Goal: Task Accomplishment & Management: Use online tool/utility

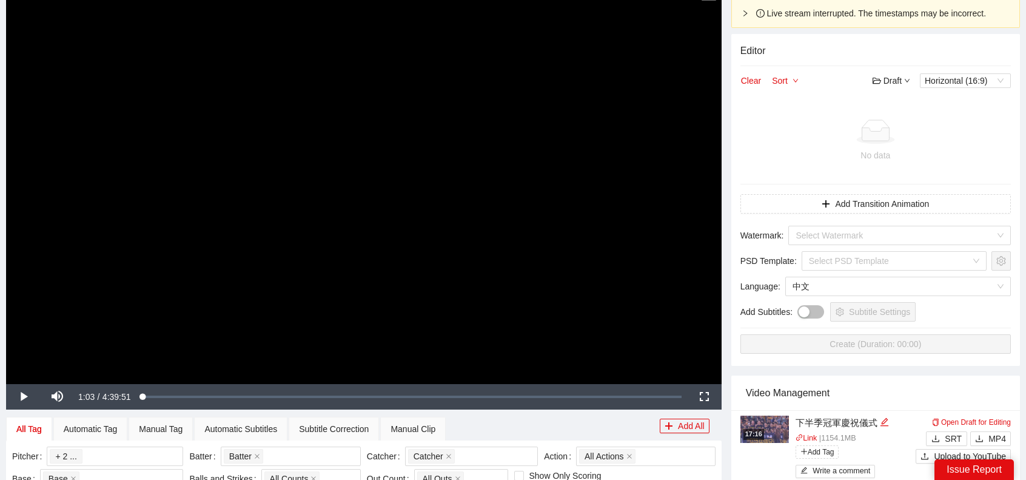
scroll to position [425, 0]
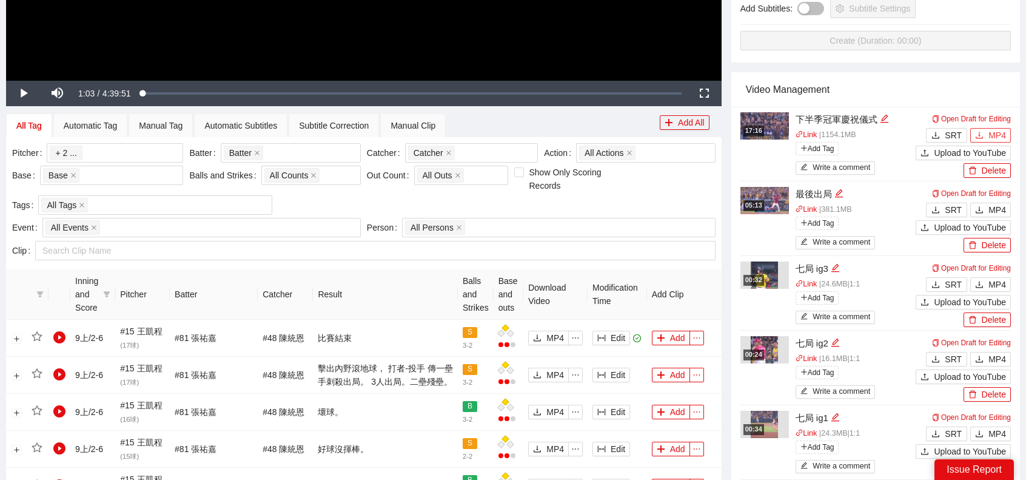
click at [997, 136] on span "MP4" at bounding box center [998, 135] width 18 height 13
click at [999, 82] on div "Video Management" at bounding box center [876, 89] width 260 height 35
click at [1002, 208] on span "MP4" at bounding box center [998, 209] width 18 height 13
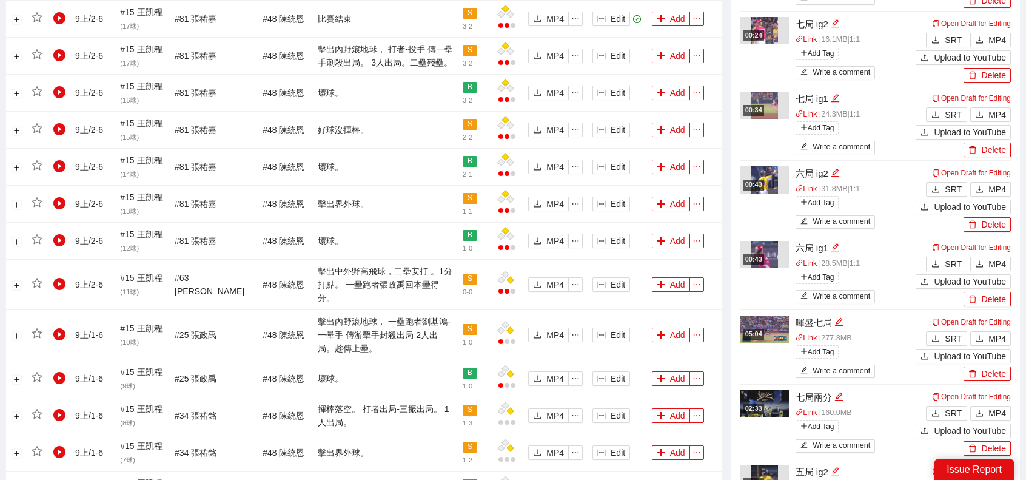
scroll to position [788, 0]
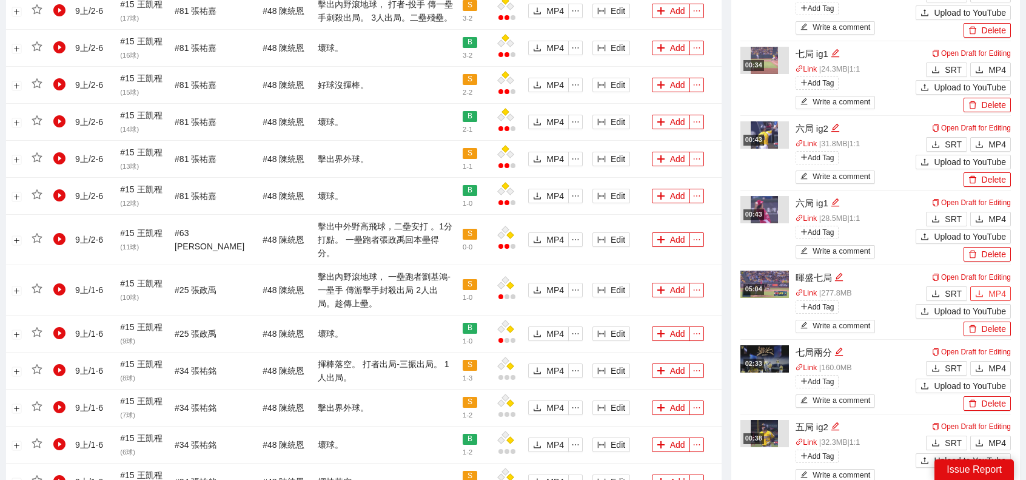
click at [997, 291] on span "MP4" at bounding box center [998, 293] width 18 height 13
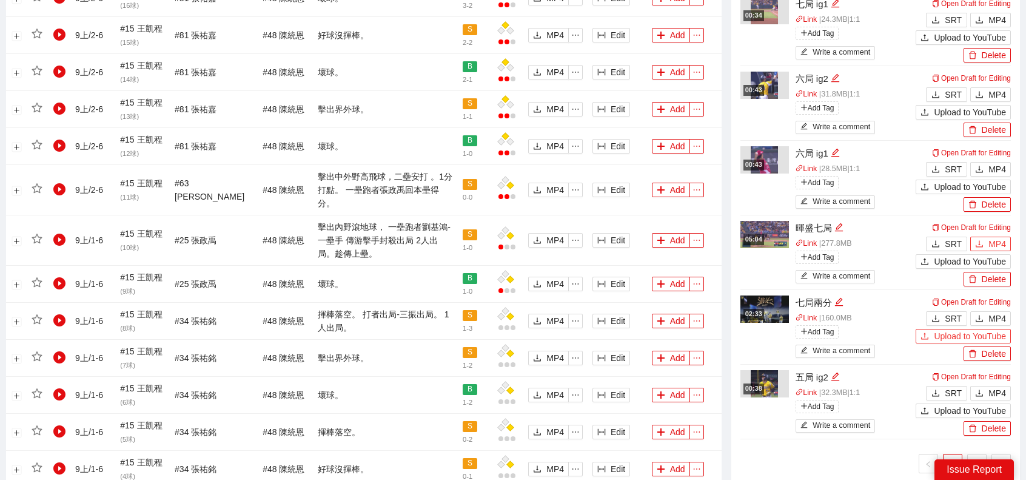
scroll to position [849, 0]
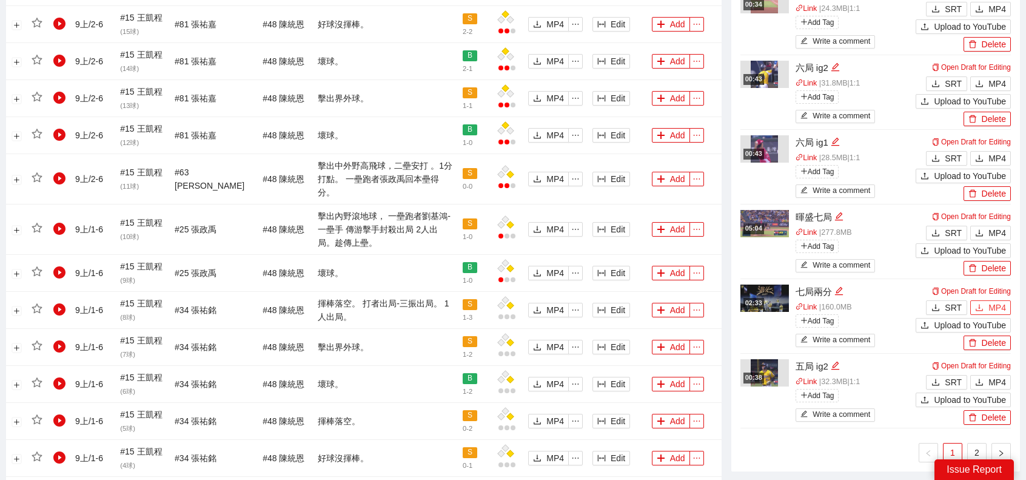
click at [995, 305] on span "MP4" at bounding box center [998, 307] width 18 height 13
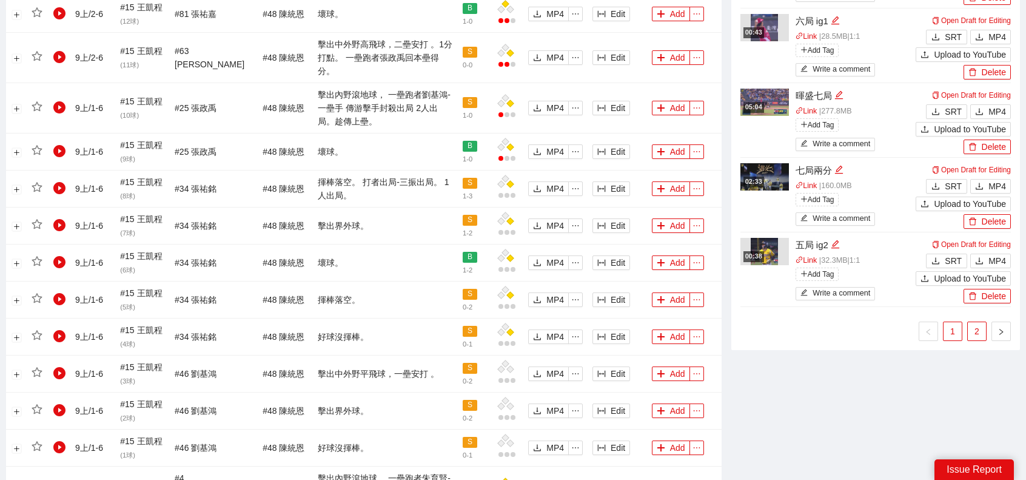
click at [978, 326] on link "2" at bounding box center [977, 331] width 18 height 18
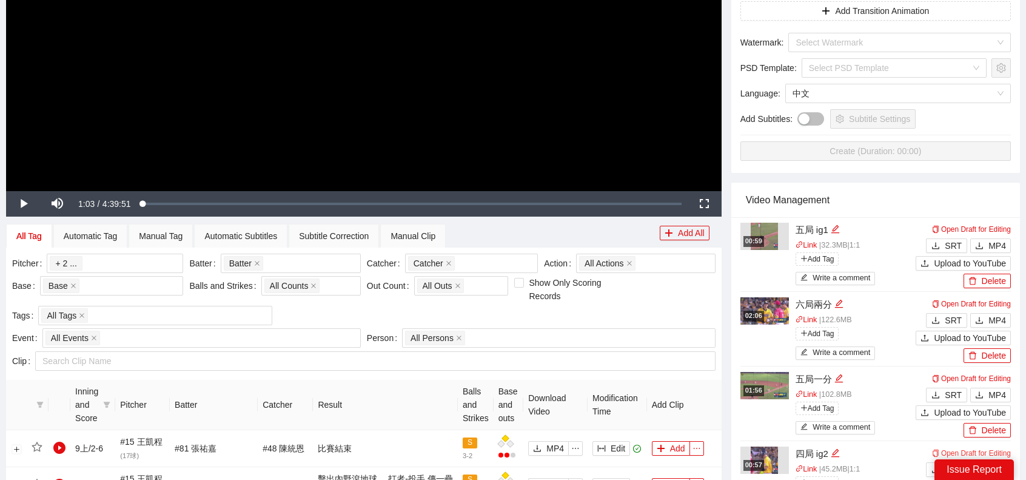
scroll to position [425, 0]
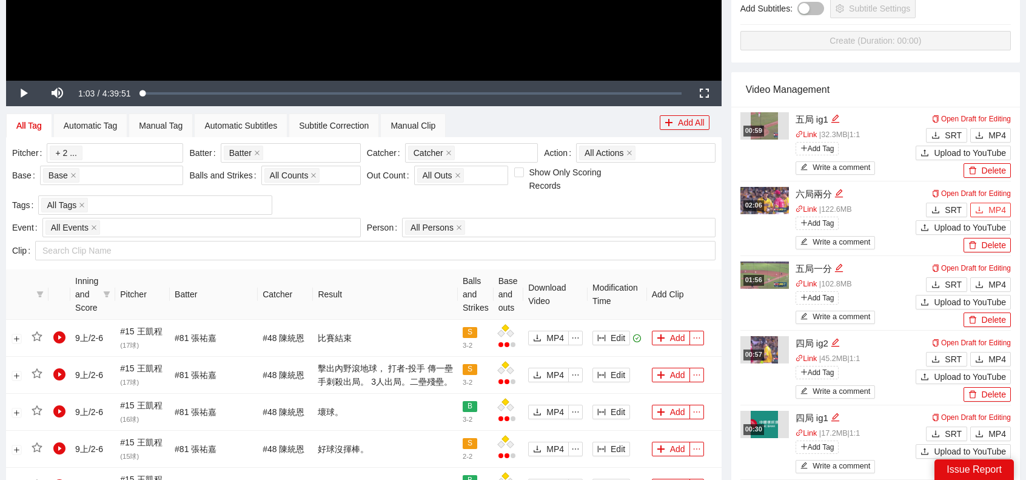
click at [1005, 213] on span "MP4" at bounding box center [998, 209] width 18 height 13
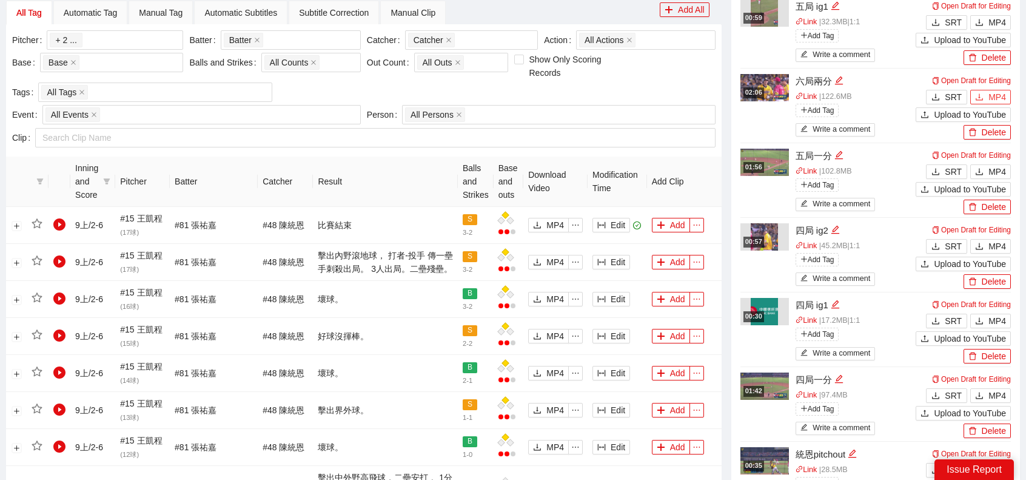
scroll to position [546, 0]
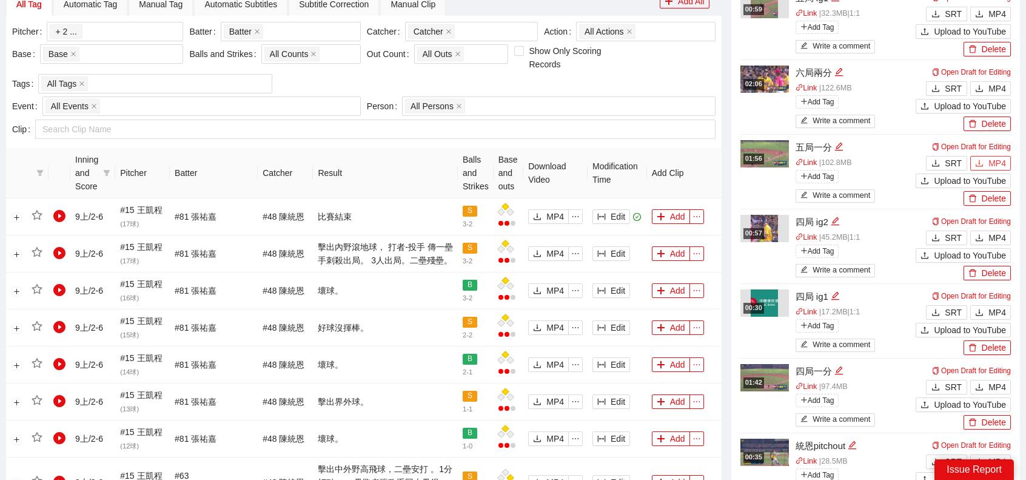
click at [998, 163] on span "MP4" at bounding box center [998, 162] width 18 height 13
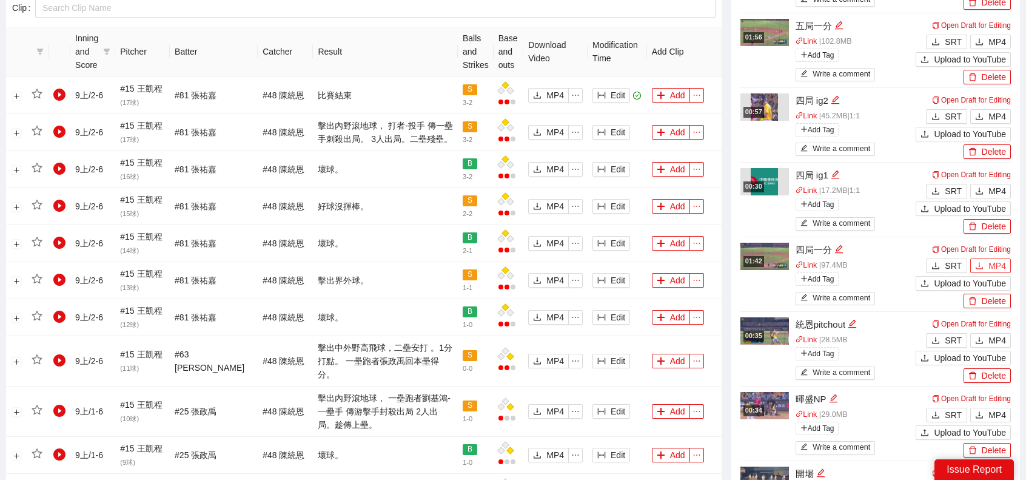
click at [993, 266] on span "MP4" at bounding box center [998, 265] width 18 height 13
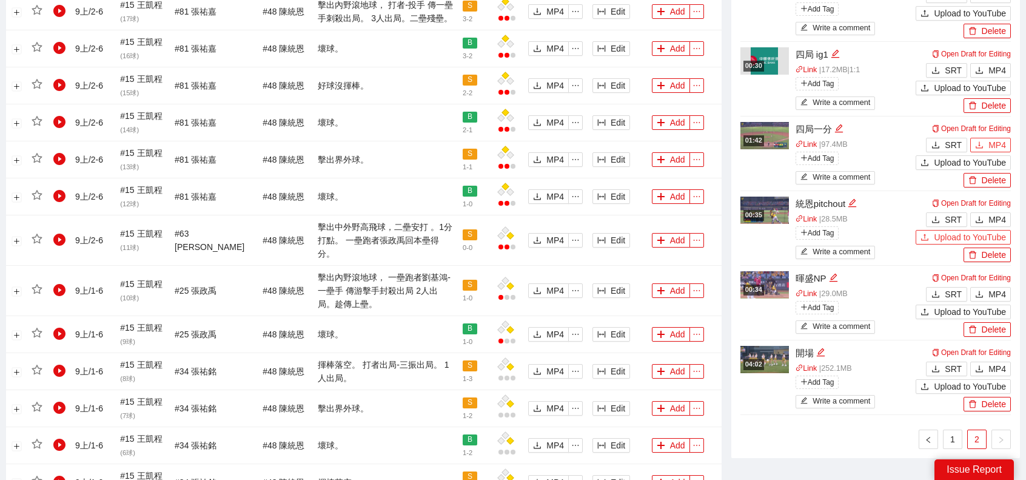
scroll to position [788, 0]
click at [997, 217] on span "MP4" at bounding box center [998, 218] width 18 height 13
click at [992, 283] on div "SRT MP4" at bounding box center [963, 292] width 95 height 18
click at [997, 292] on span "MP4" at bounding box center [998, 293] width 18 height 13
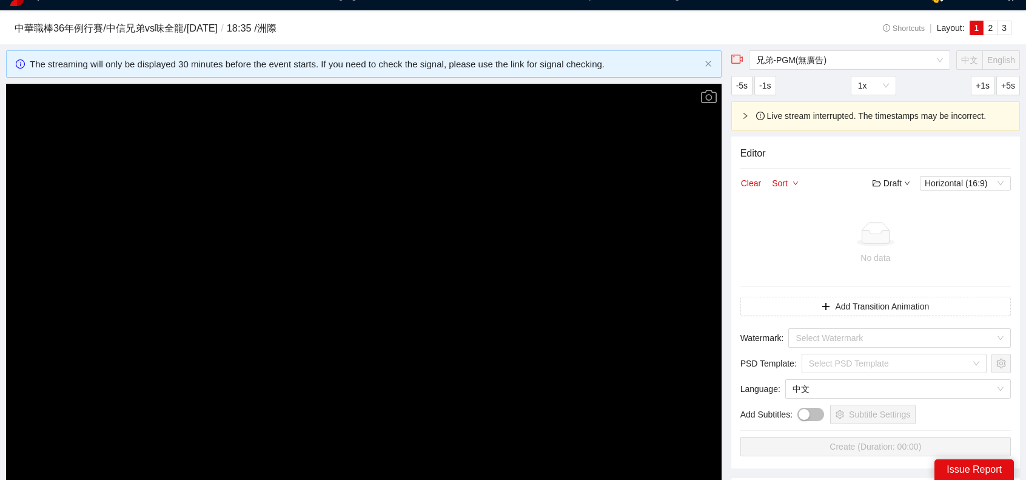
scroll to position [0, 0]
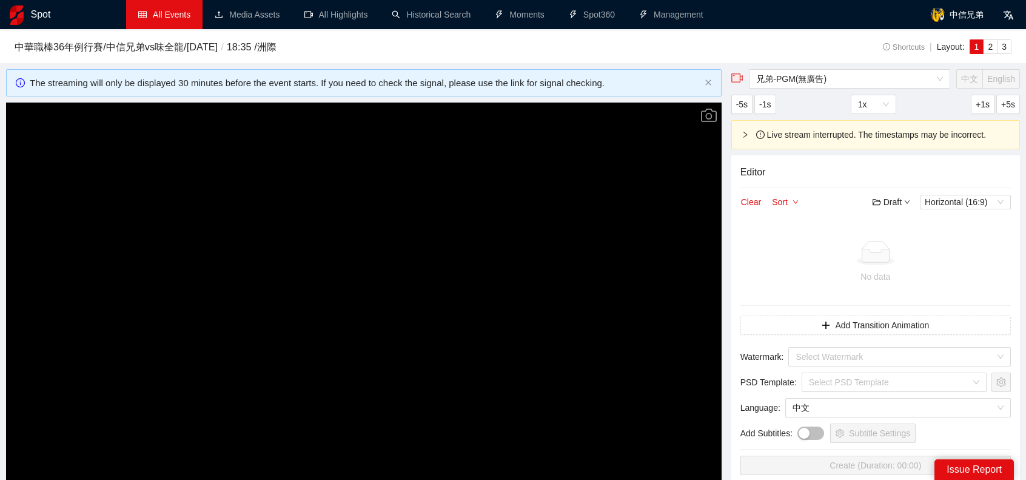
click at [164, 10] on link "All Events" at bounding box center [164, 15] width 52 height 10
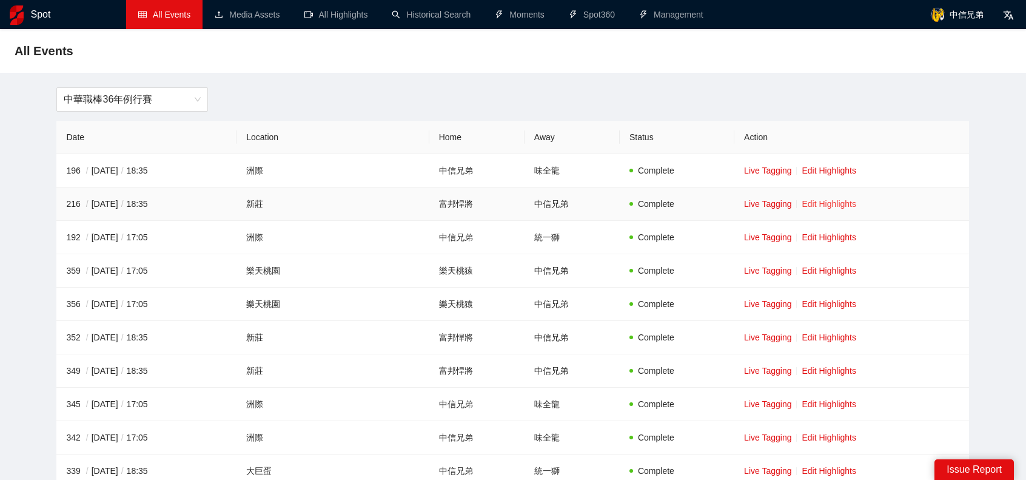
click at [811, 203] on link "Edit Highlights" at bounding box center [829, 204] width 55 height 10
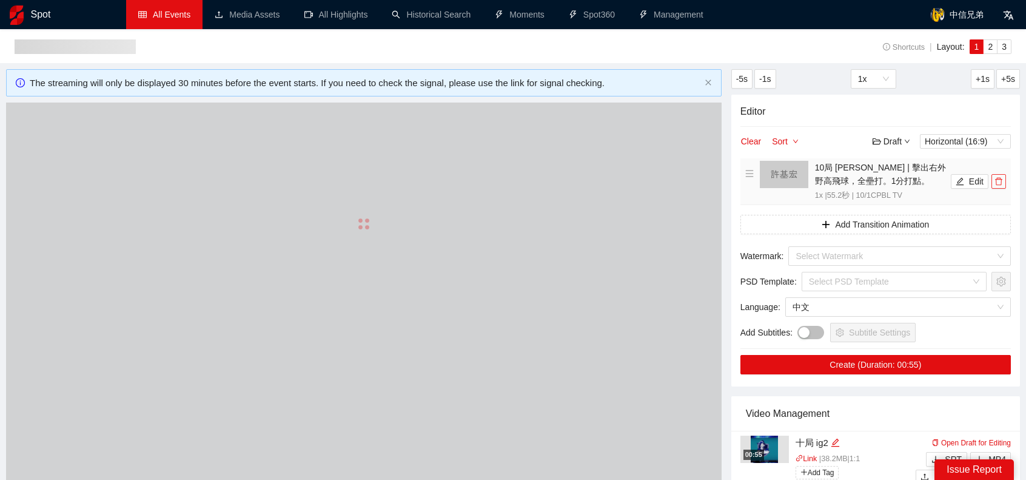
click at [1001, 187] on button "button" at bounding box center [999, 181] width 15 height 15
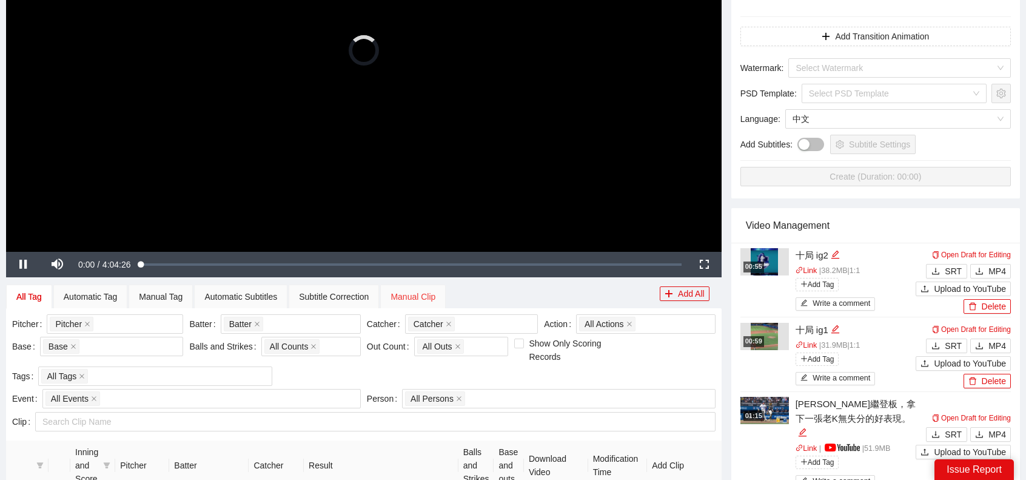
scroll to position [303, 0]
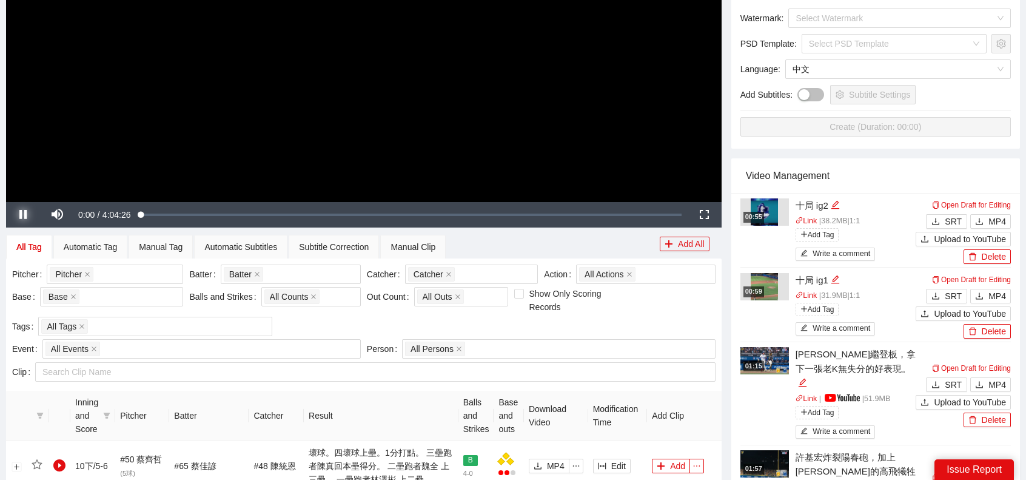
click at [19, 215] on span "Video Player" at bounding box center [23, 215] width 34 height 0
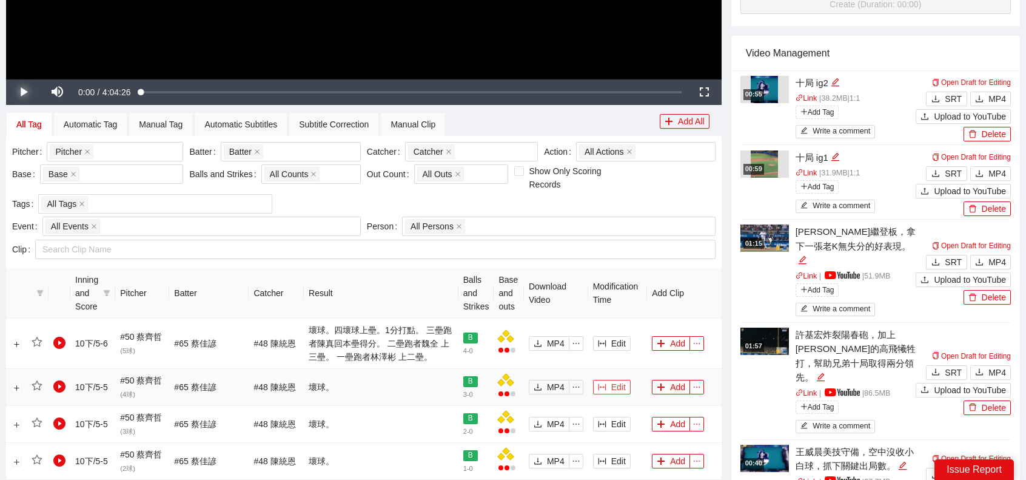
scroll to position [546, 0]
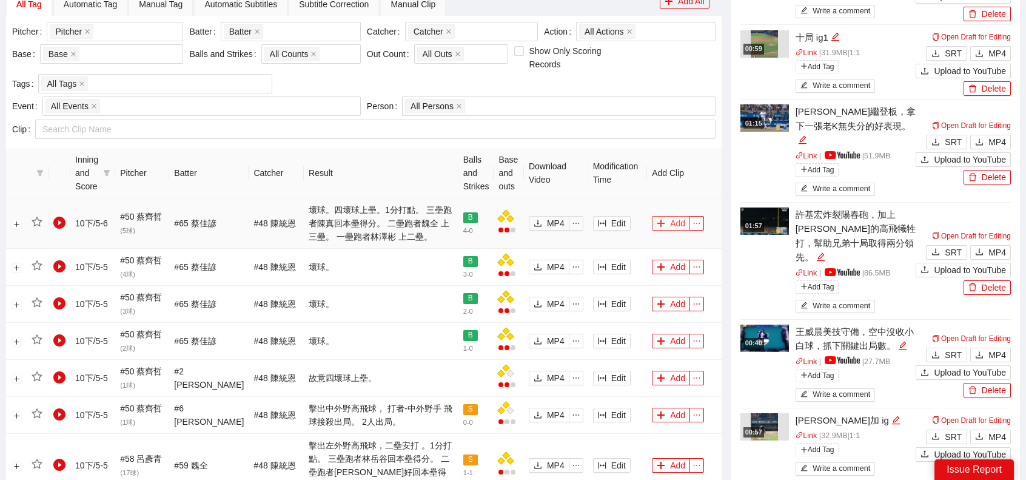
click at [668, 224] on button "Add" at bounding box center [671, 223] width 38 height 15
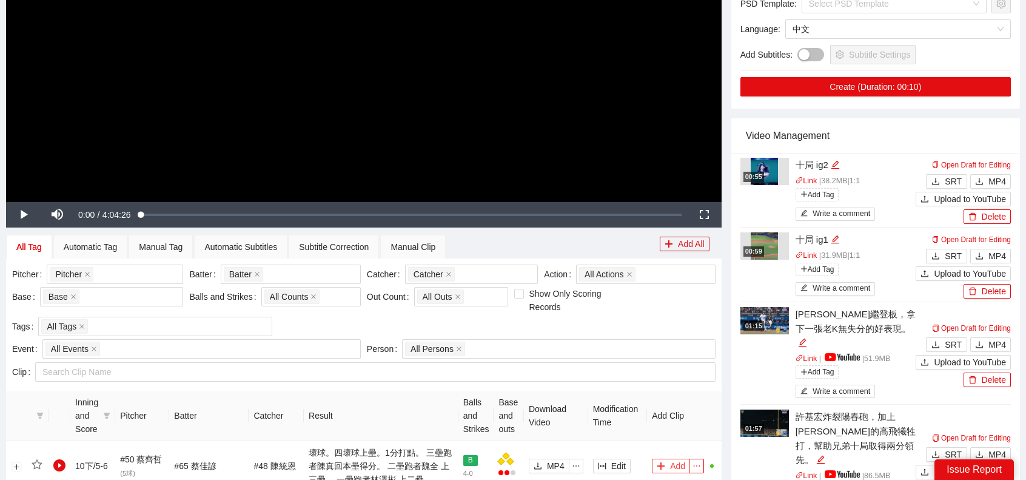
scroll to position [0, 0]
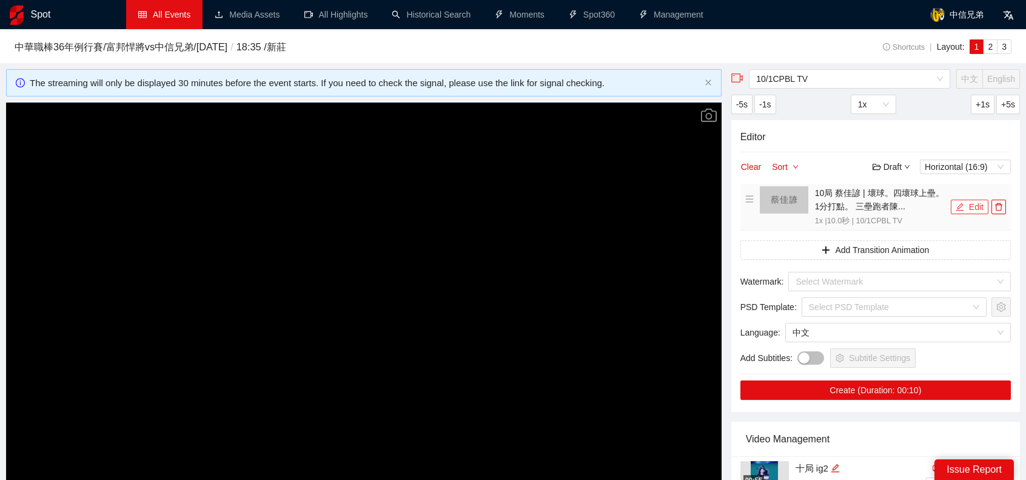
click at [973, 206] on button "Edit" at bounding box center [970, 207] width 38 height 15
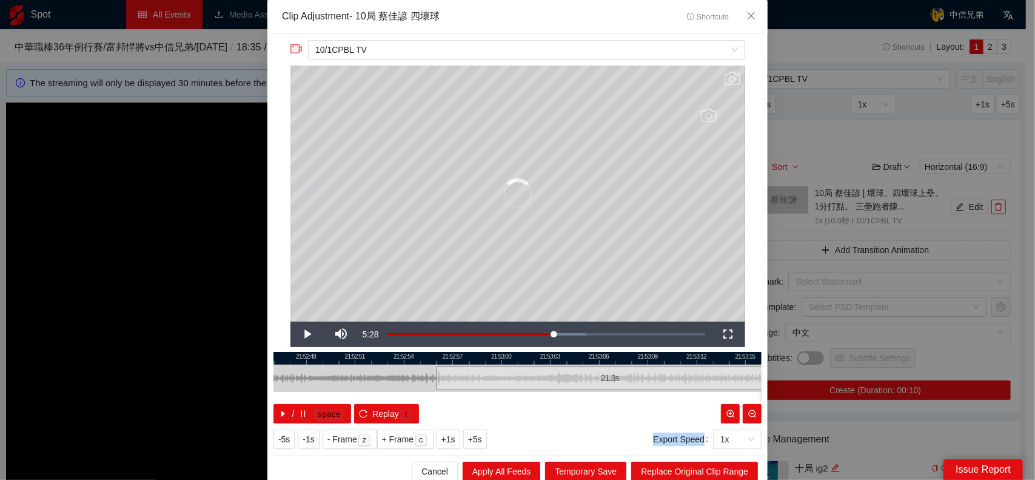
drag, startPoint x: 594, startPoint y: 375, endPoint x: 758, endPoint y: 422, distance: 170.3
click at [780, 381] on div "**********" at bounding box center [517, 240] width 1035 height 480
click at [709, 467] on span "Replace Original Clip Range" at bounding box center [694, 471] width 107 height 13
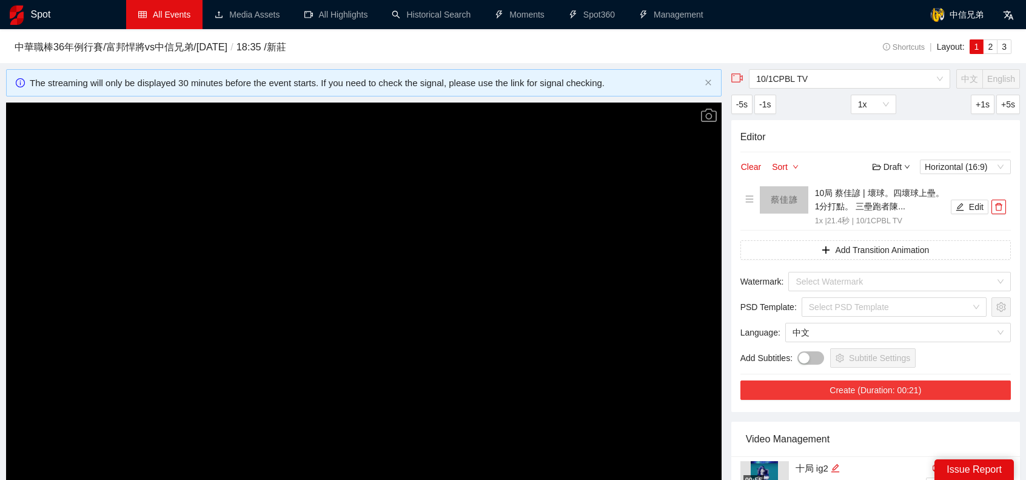
click at [870, 389] on button "Create (Duration: 00:21)" at bounding box center [876, 389] width 270 height 19
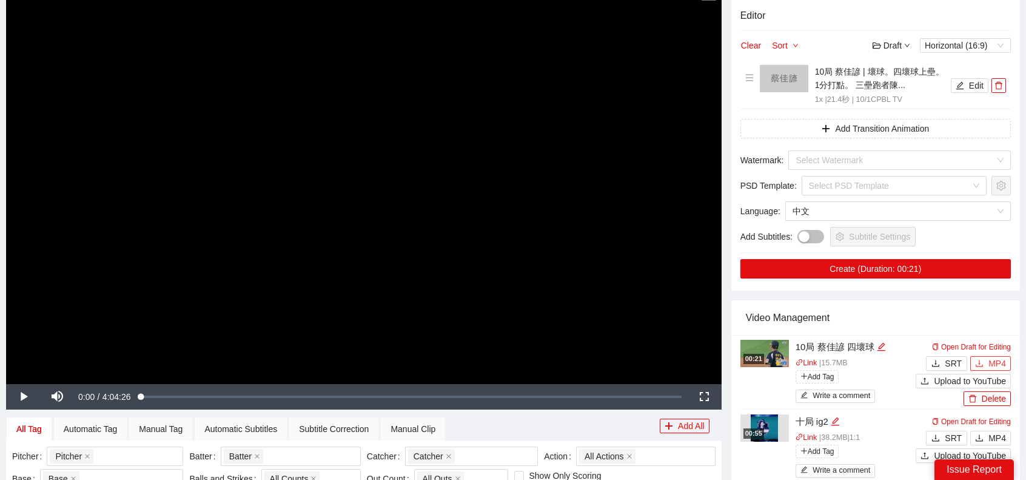
click at [981, 366] on icon "download" at bounding box center [979, 363] width 8 height 8
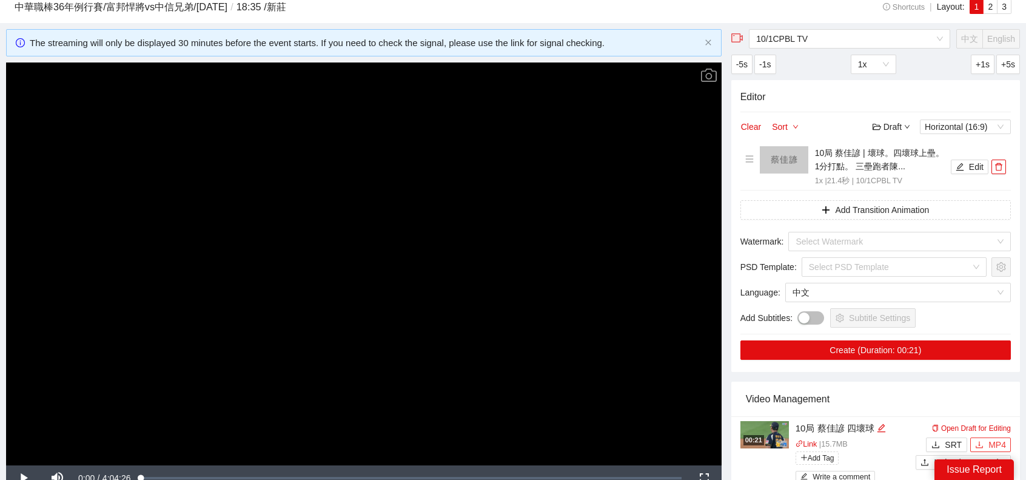
scroll to position [0, 0]
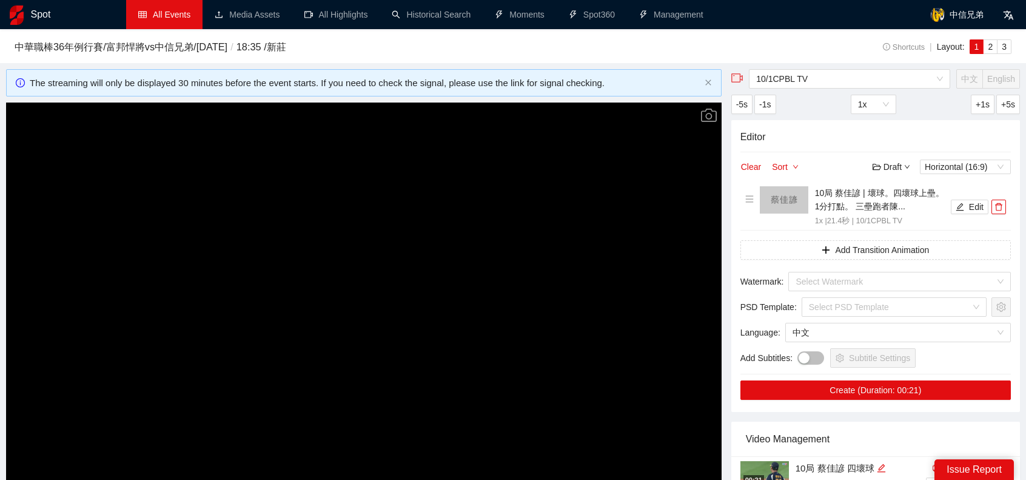
click at [139, 13] on link "All Events" at bounding box center [164, 15] width 52 height 10
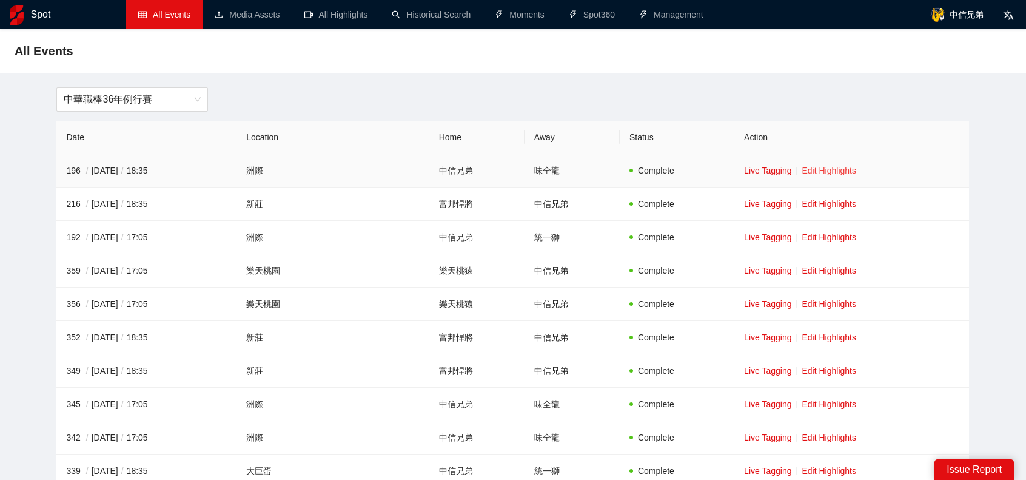
click at [821, 172] on link "Edit Highlights" at bounding box center [829, 171] width 55 height 10
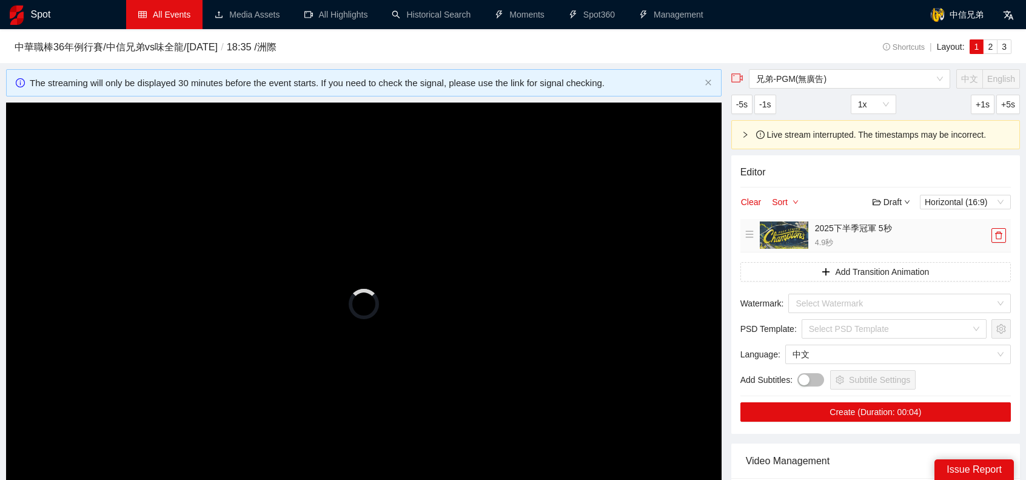
click at [1001, 201] on span "Horizontal (16:9)" at bounding box center [965, 201] width 81 height 13
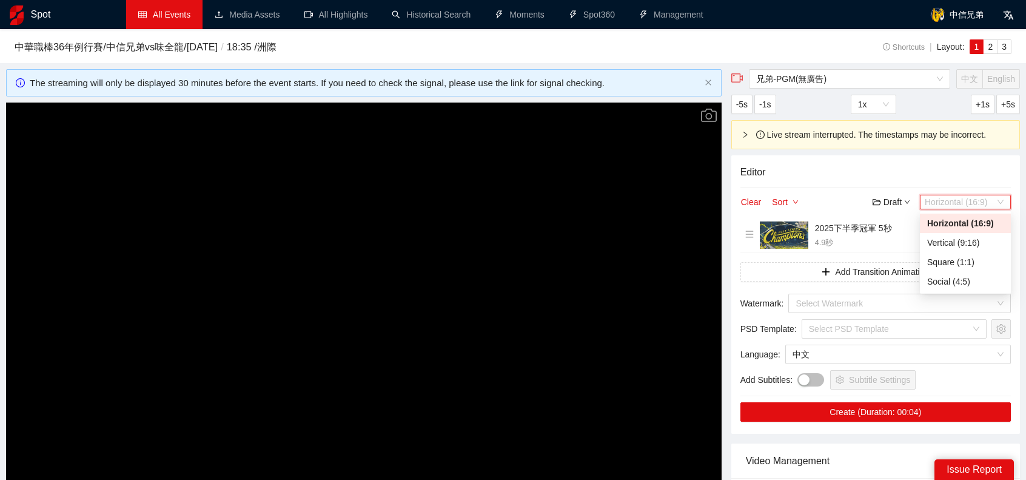
click at [393, 271] on video "Video Player" at bounding box center [364, 303] width 716 height 403
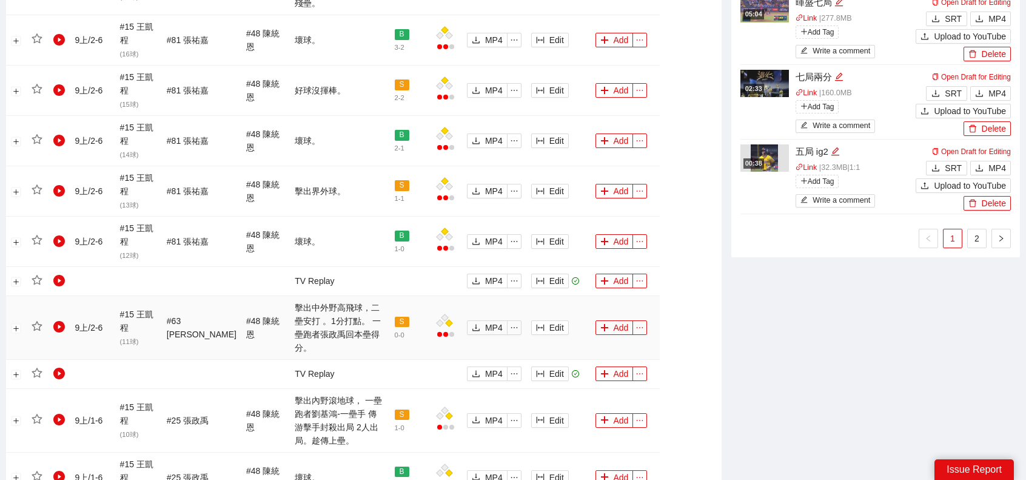
scroll to position [1152, 0]
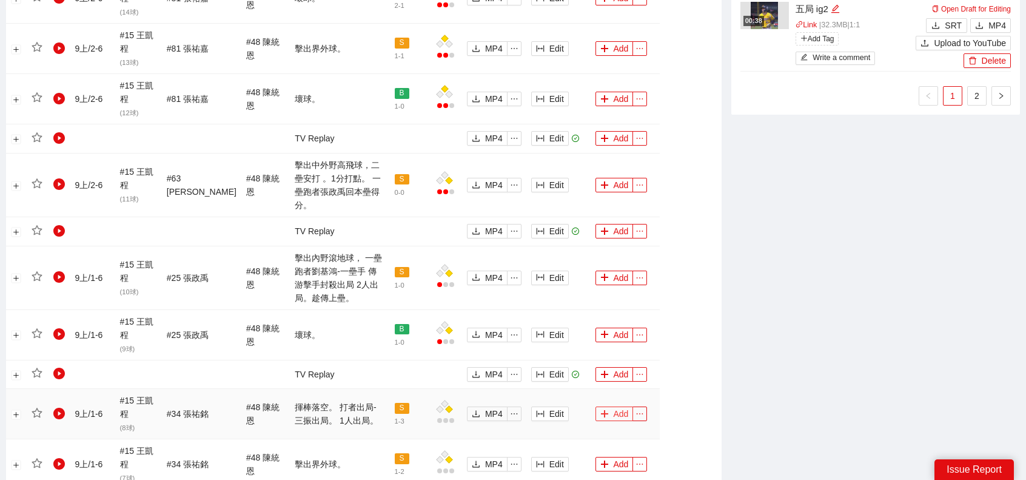
click at [616, 406] on button "Add" at bounding box center [615, 413] width 38 height 15
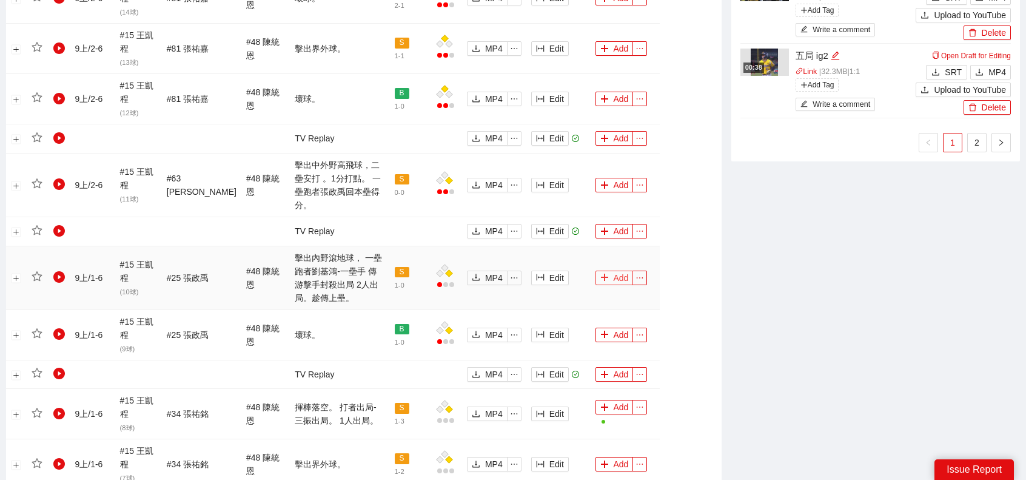
click at [603, 270] on button "Add" at bounding box center [615, 277] width 38 height 15
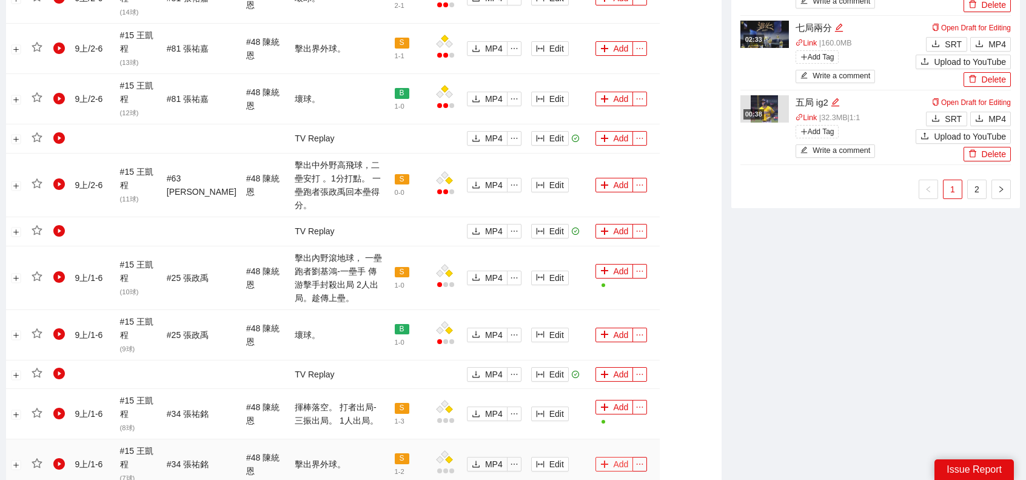
click at [610, 457] on button "Add" at bounding box center [615, 464] width 38 height 15
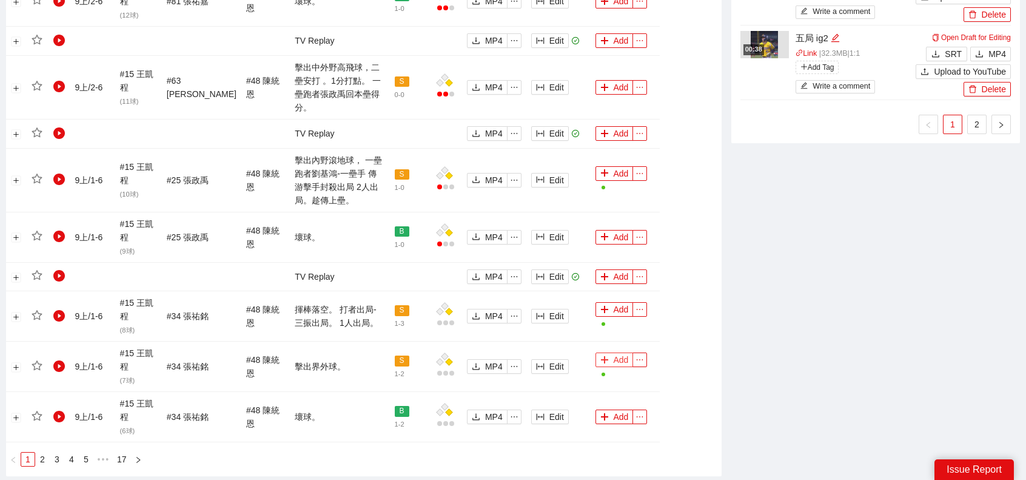
scroll to position [1305, 0]
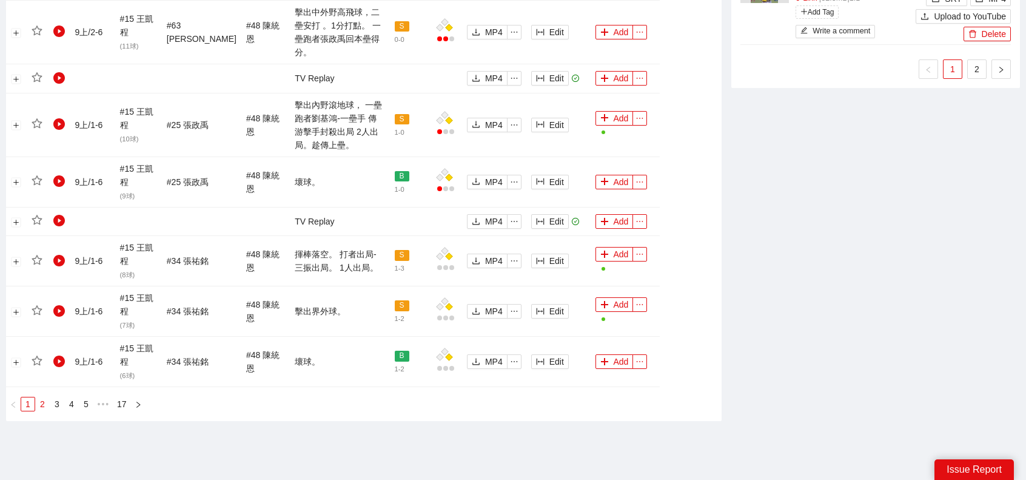
click at [42, 397] on link "2" at bounding box center [42, 403] width 13 height 13
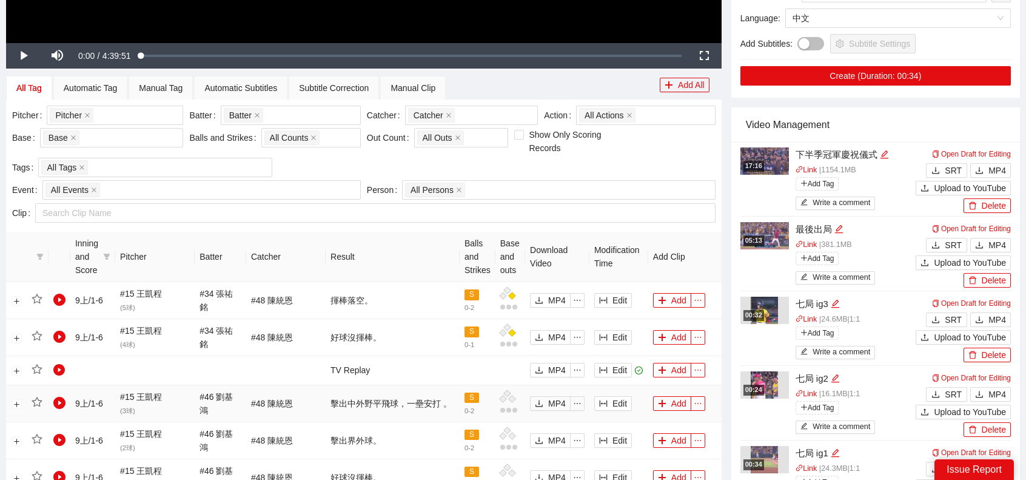
scroll to position [644, 0]
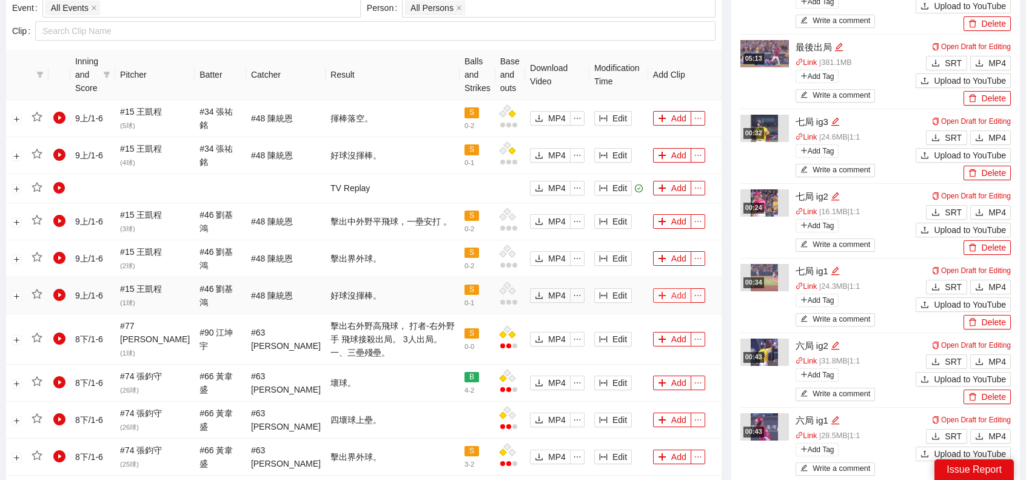
click at [681, 292] on button "Add" at bounding box center [672, 295] width 38 height 15
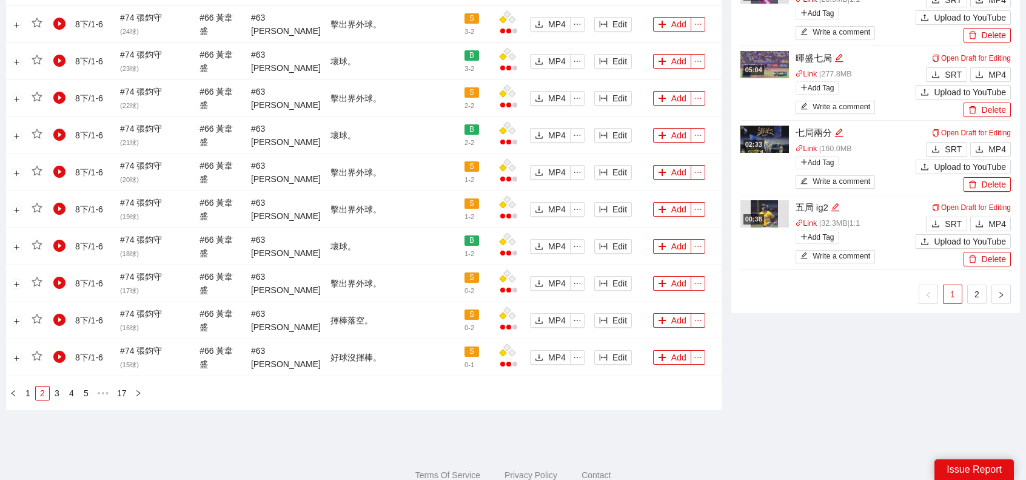
scroll to position [1129, 0]
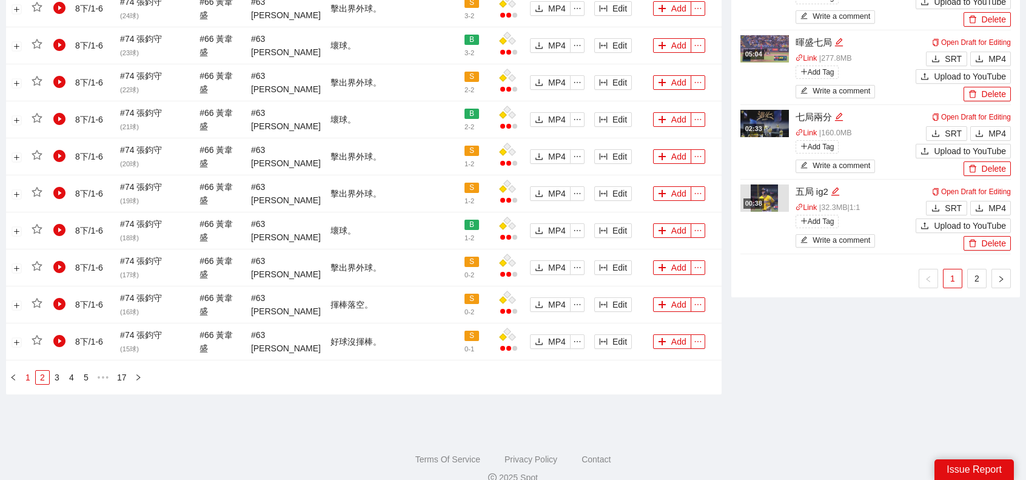
click at [27, 371] on link "1" at bounding box center [27, 377] width 13 height 13
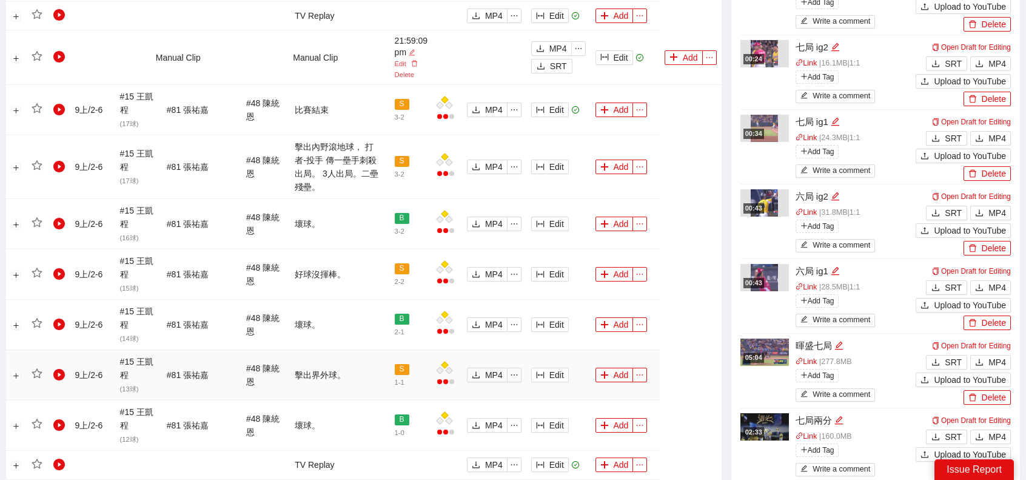
scroll to position [705, 0]
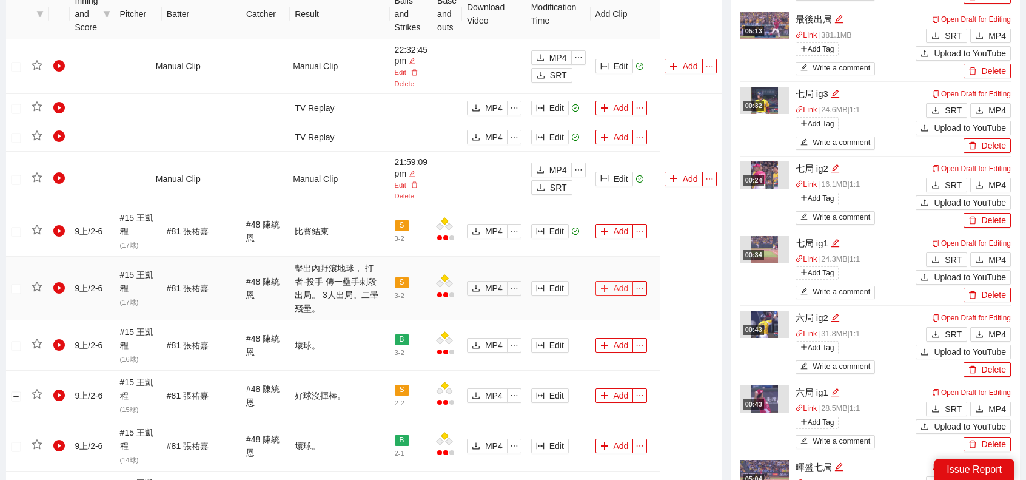
click at [611, 281] on button "Add" at bounding box center [615, 288] width 38 height 15
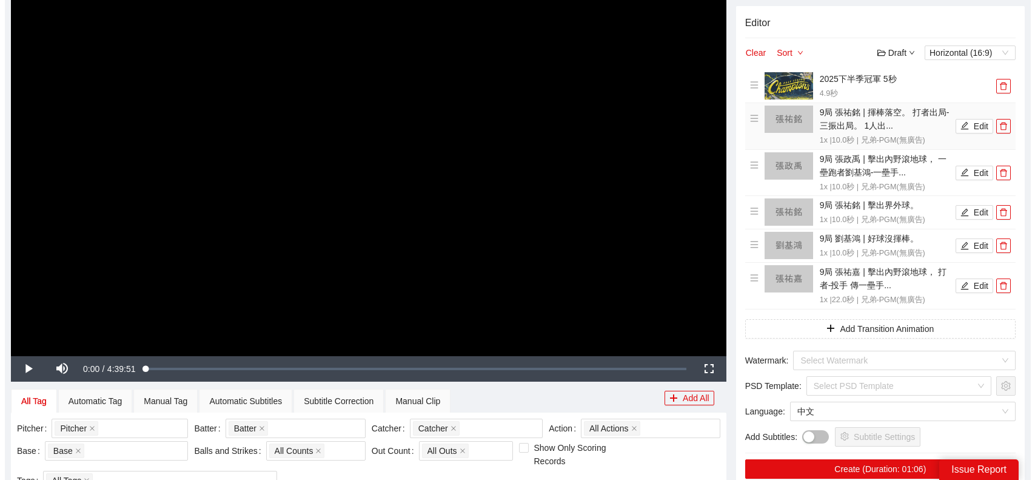
scroll to position [38, 0]
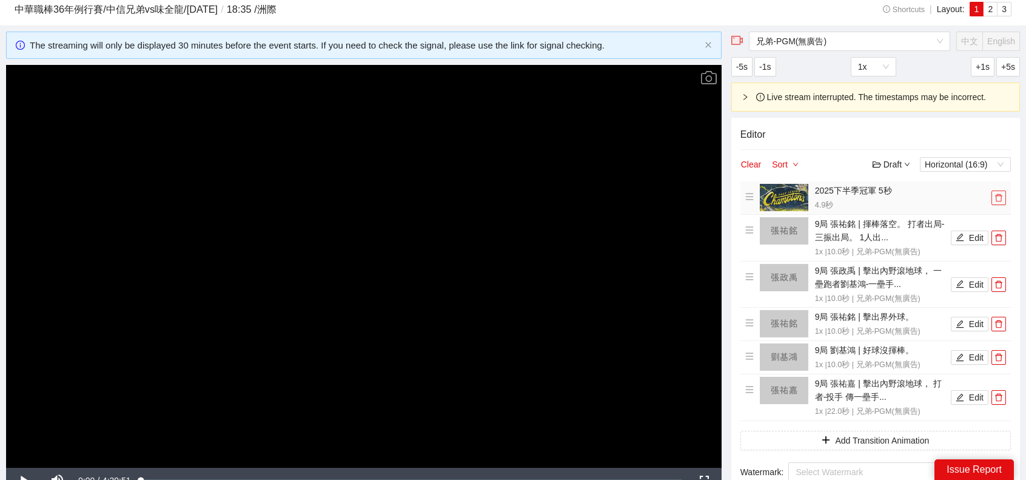
click at [1000, 198] on icon "delete" at bounding box center [999, 197] width 8 height 8
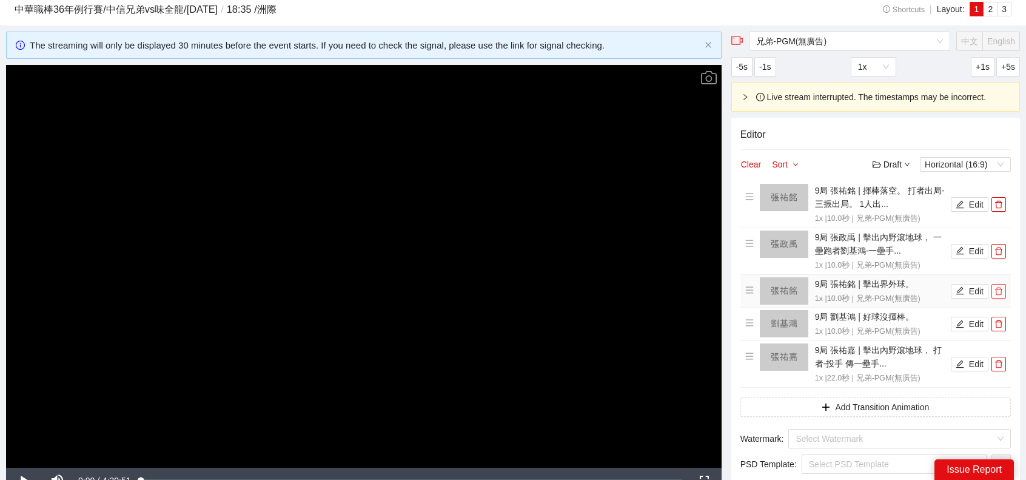
click at [996, 287] on icon "delete" at bounding box center [998, 291] width 7 height 8
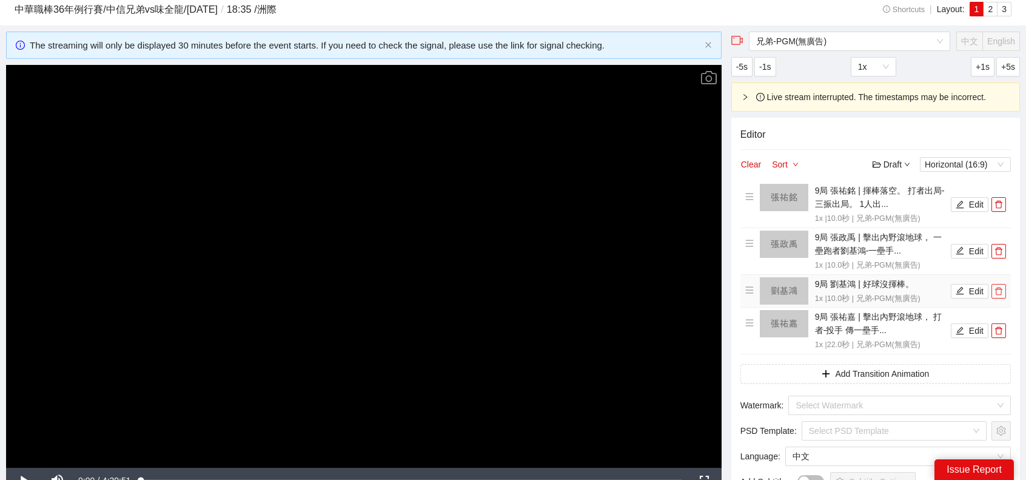
click at [1002, 287] on icon "delete" at bounding box center [998, 291] width 7 height 8
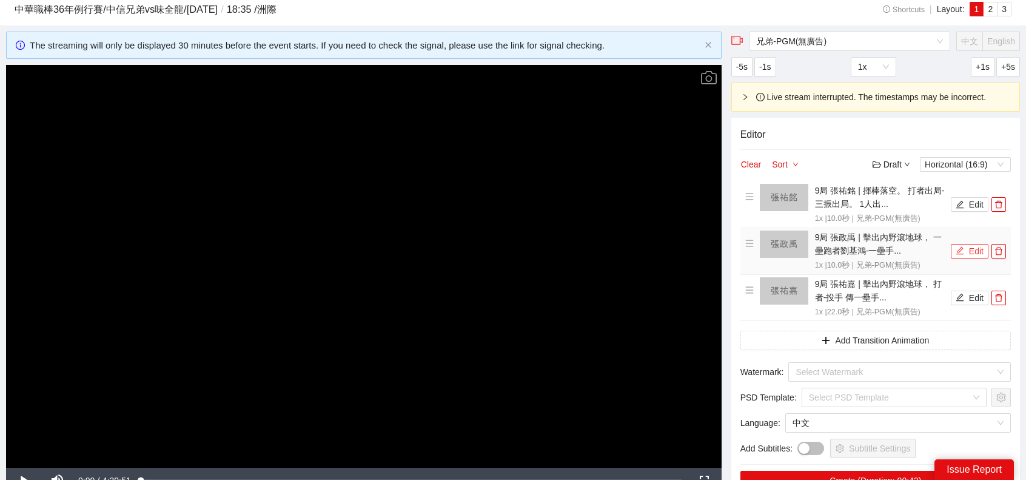
click at [961, 247] on icon "edit" at bounding box center [960, 250] width 8 height 8
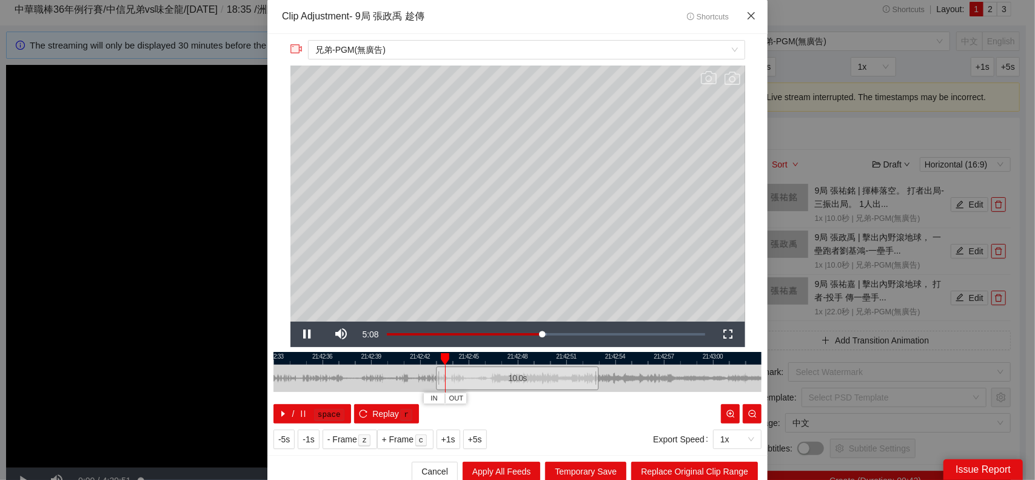
click at [754, 20] on span "Close" at bounding box center [751, 16] width 33 height 33
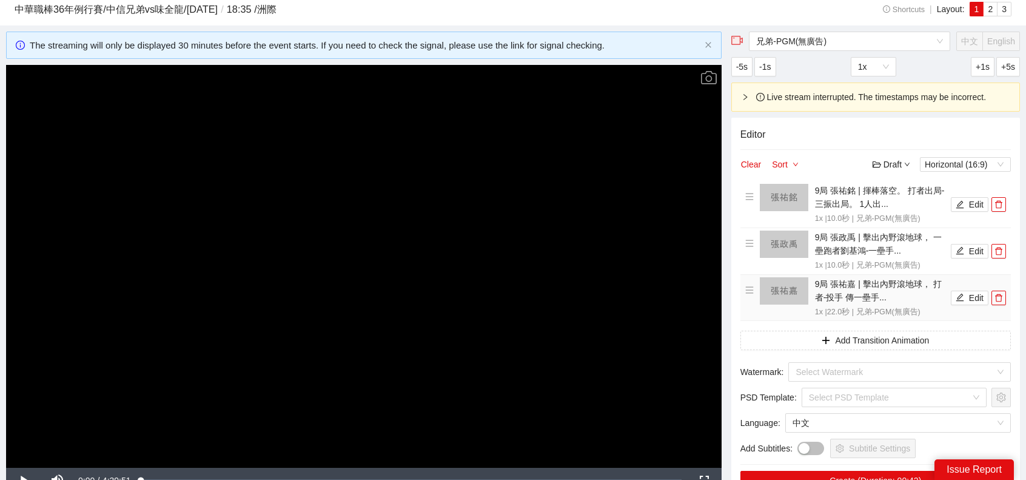
click at [964, 305] on li "9局 張祐嘉 | 擊出內野滾地球， 打者-投手 傳一壘手... 1x | 22.0 秒 | 兄弟-PGM(無廣告) Edit" at bounding box center [875, 297] width 261 height 41
click at [970, 209] on button "Edit" at bounding box center [970, 204] width 38 height 15
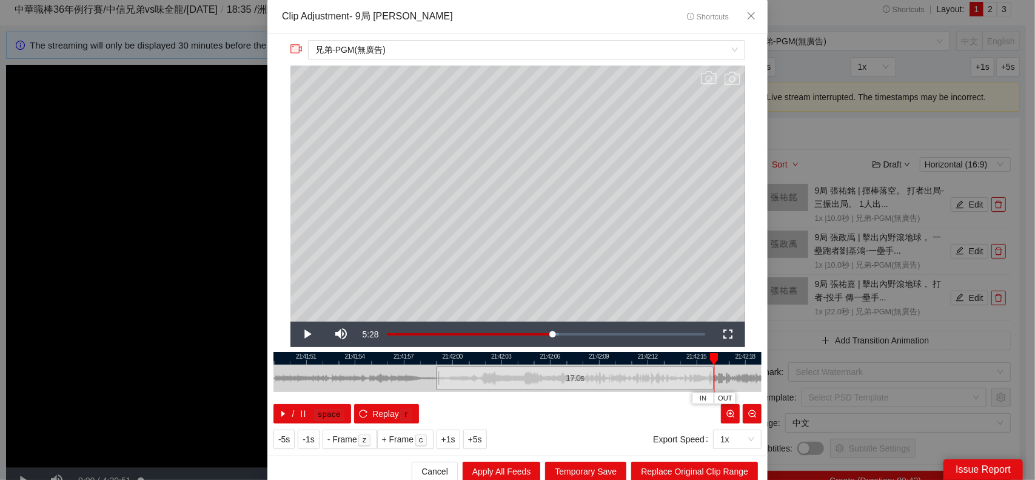
drag, startPoint x: 596, startPoint y: 378, endPoint x: 705, endPoint y: 374, distance: 109.3
click at [706, 374] on div "21:41:48 21:41:51 21:41:54 21:41:57 21:42:00 21:42:03 21:42:06 21:42:09 21:42:1…" at bounding box center [518, 388] width 488 height 72
drag, startPoint x: 430, startPoint y: 375, endPoint x: 450, endPoint y: 378, distance: 20.2
click at [417, 377] on div "21:41:48 21:41:51 21:41:54 21:41:57 21:42:00 21:42:03 21:42:06 21:42:09 21:42:1…" at bounding box center [518, 388] width 488 height 72
click at [700, 465] on span "Replace Original Clip Range" at bounding box center [694, 471] width 107 height 13
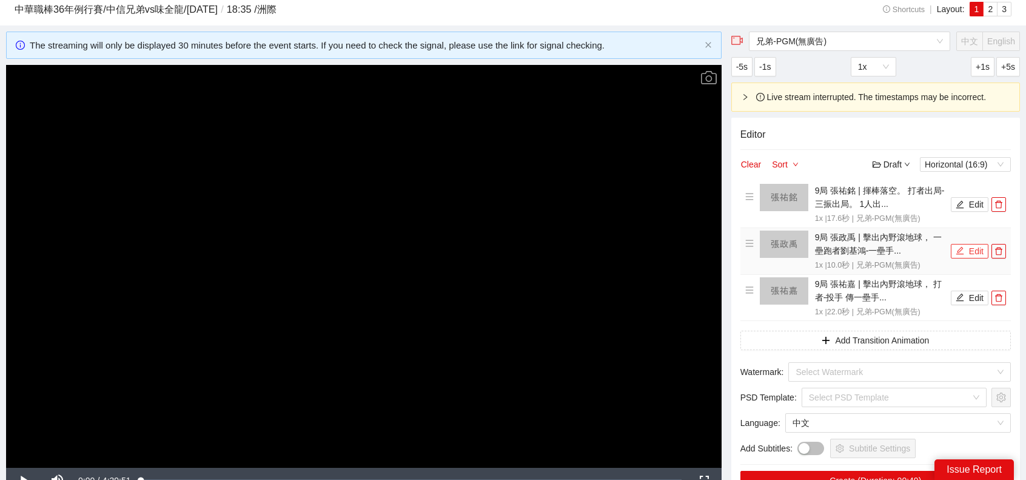
click at [973, 246] on button "Edit" at bounding box center [970, 251] width 38 height 15
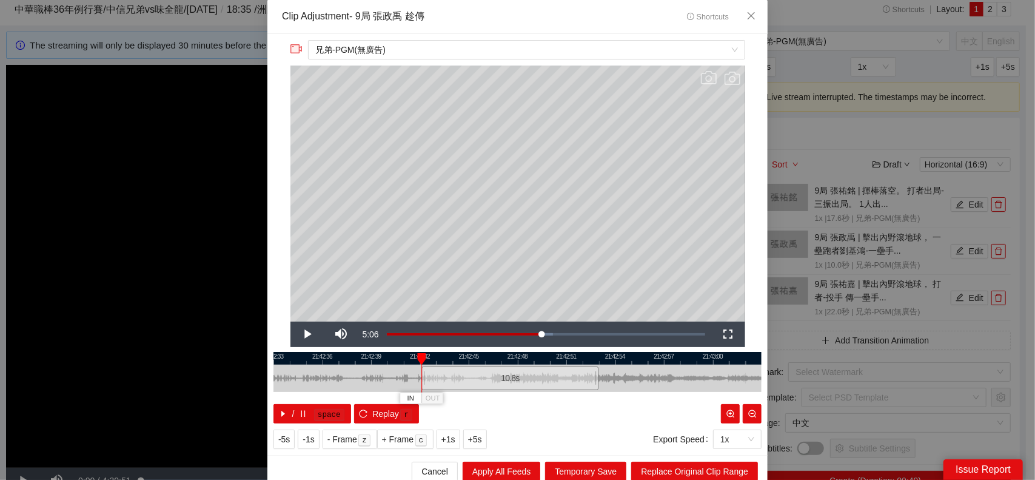
drag, startPoint x: 434, startPoint y: 385, endPoint x: 419, endPoint y: 384, distance: 14.6
click at [420, 384] on div at bounding box center [423, 378] width 7 height 27
drag, startPoint x: 596, startPoint y: 377, endPoint x: 958, endPoint y: 366, distance: 362.2
click at [958, 366] on div "**********" at bounding box center [517, 240] width 1035 height 480
drag, startPoint x: 699, startPoint y: 477, endPoint x: 674, endPoint y: 351, distance: 128.5
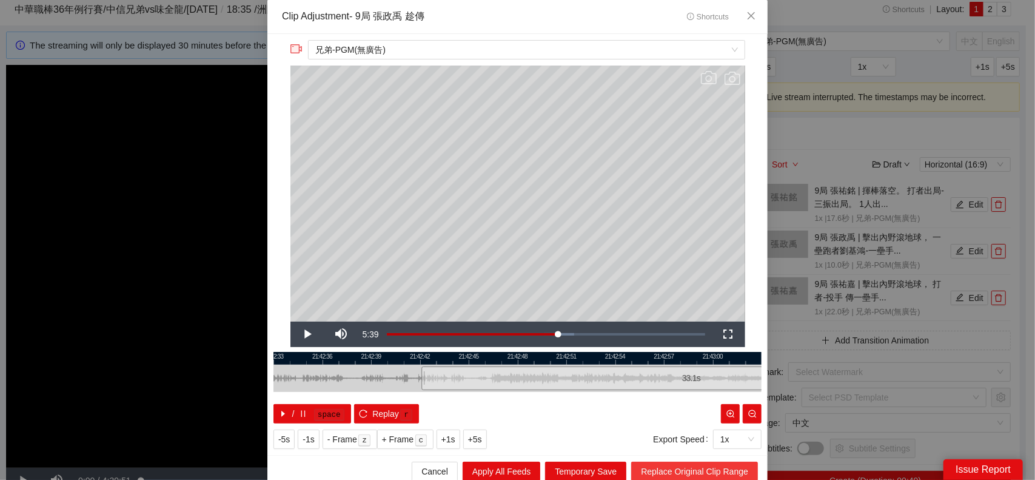
click at [776, 347] on div "**********" at bounding box center [517, 240] width 1035 height 480
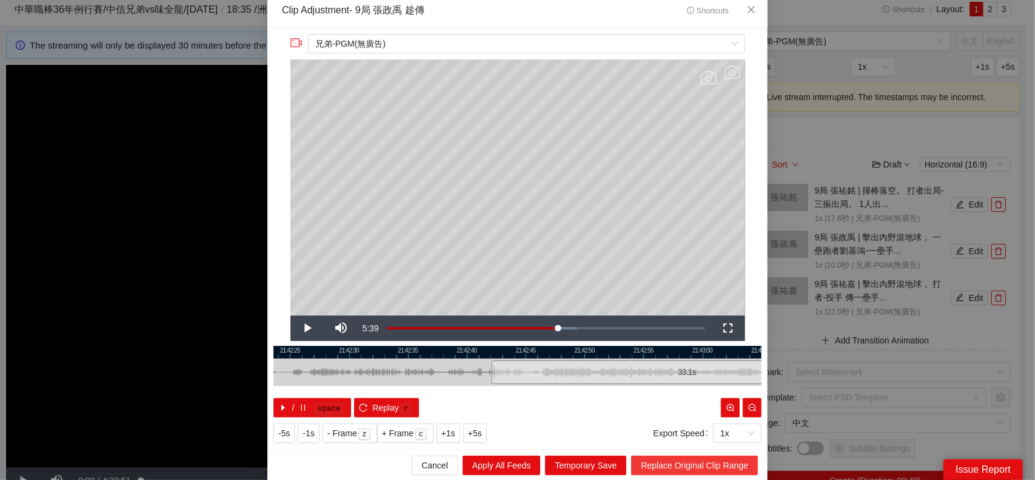
scroll to position [6, 0]
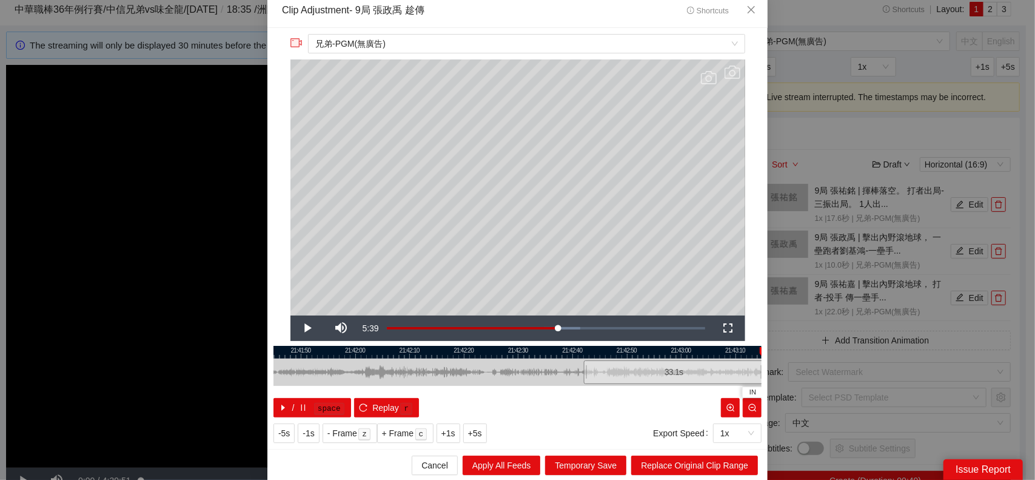
drag, startPoint x: 529, startPoint y: 373, endPoint x: 415, endPoint y: 374, distance: 114.0
click at [415, 373] on div at bounding box center [505, 371] width 488 height 27
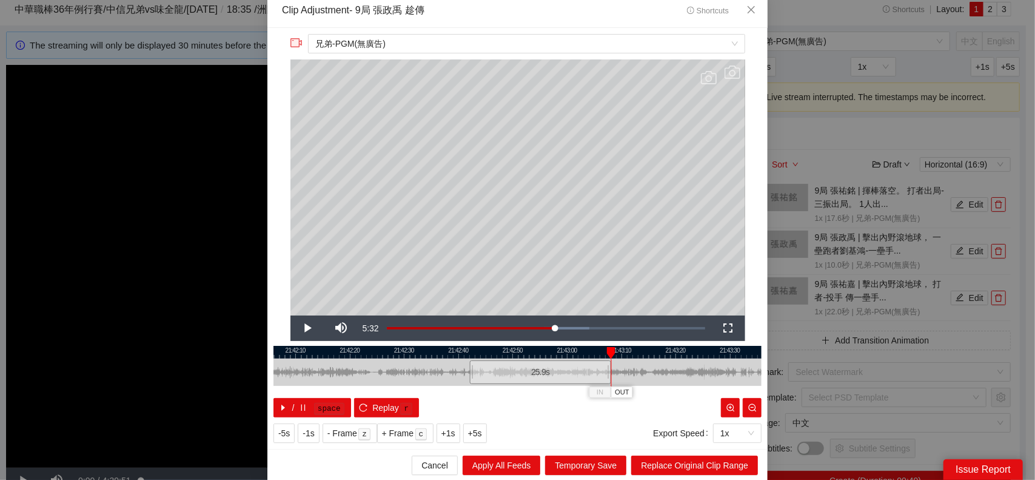
drag, startPoint x: 644, startPoint y: 371, endPoint x: 605, endPoint y: 369, distance: 38.8
click at [606, 369] on div at bounding box center [609, 371] width 7 height 27
click at [689, 464] on span "Replace Original Clip Range" at bounding box center [694, 465] width 107 height 13
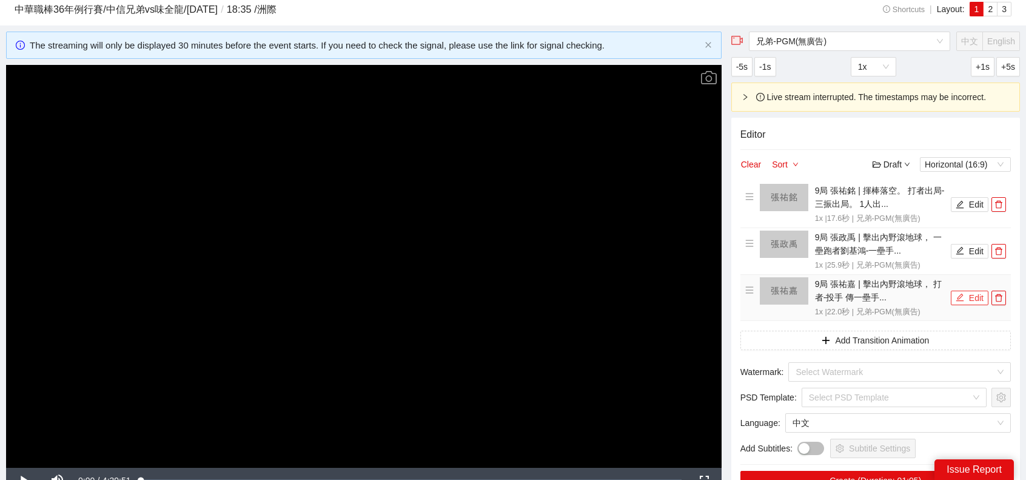
click at [969, 298] on button "Edit" at bounding box center [970, 298] width 38 height 15
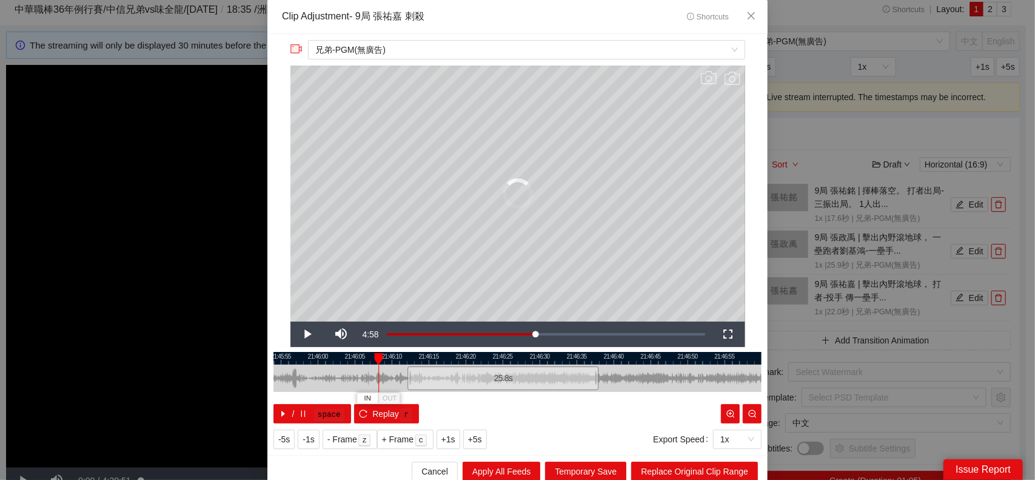
drag, startPoint x: 434, startPoint y: 379, endPoint x: 405, endPoint y: 379, distance: 28.5
click at [406, 379] on div at bounding box center [409, 378] width 7 height 27
drag, startPoint x: 593, startPoint y: 374, endPoint x: 711, endPoint y: 373, distance: 117.7
click at [711, 373] on div at bounding box center [714, 378] width 7 height 27
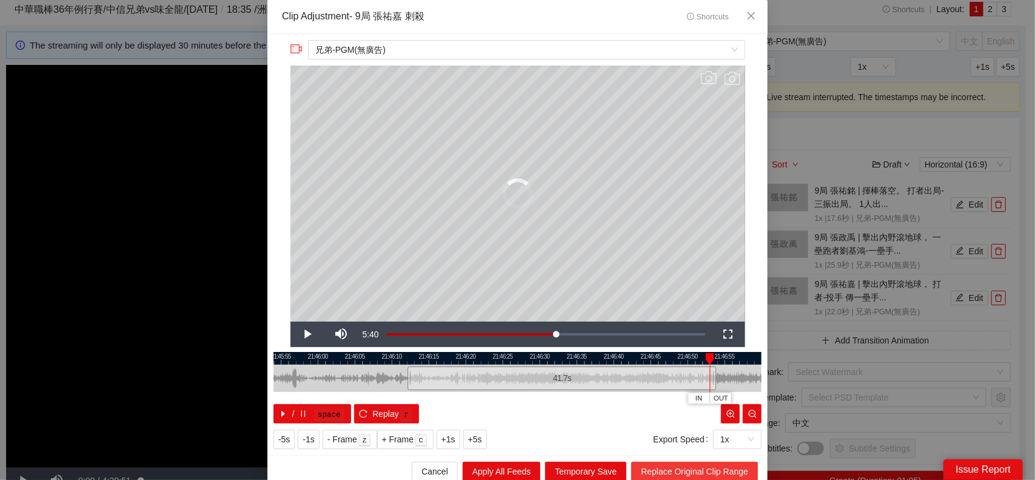
click at [710, 469] on span "Replace Original Clip Range" at bounding box center [694, 471] width 107 height 13
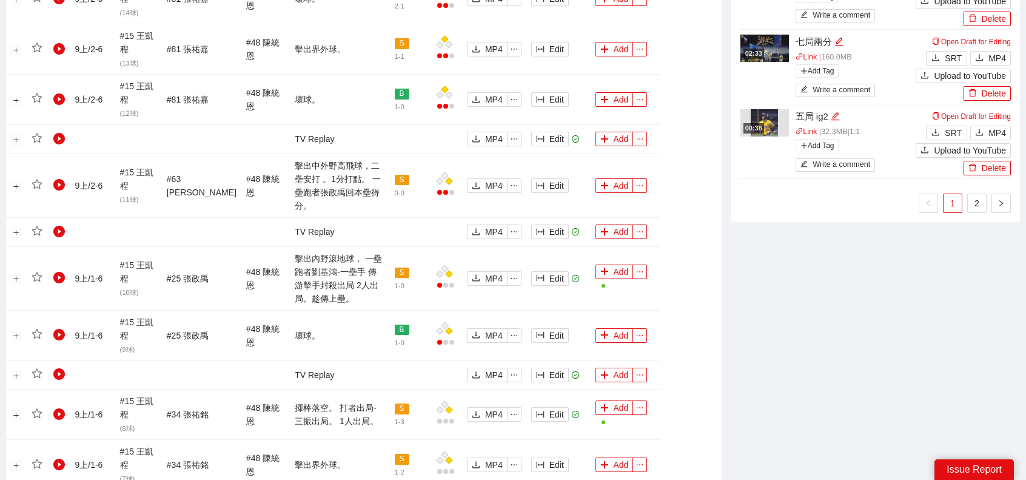
scroll to position [1305, 0]
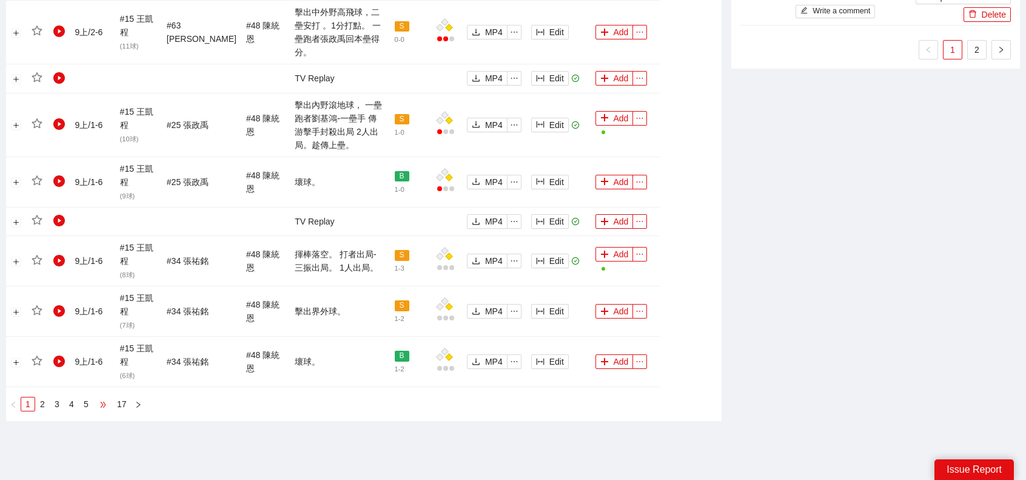
click at [44, 397] on link "2" at bounding box center [42, 403] width 13 height 13
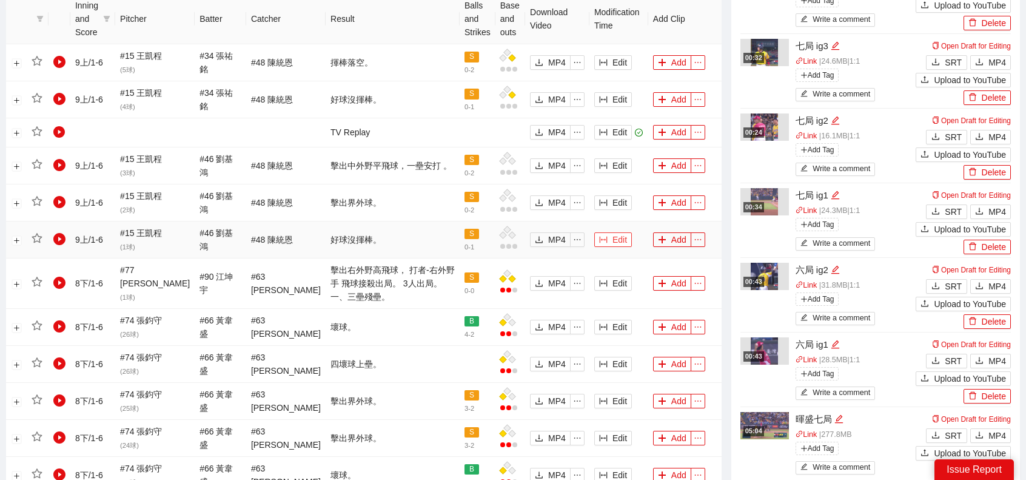
scroll to position [644, 0]
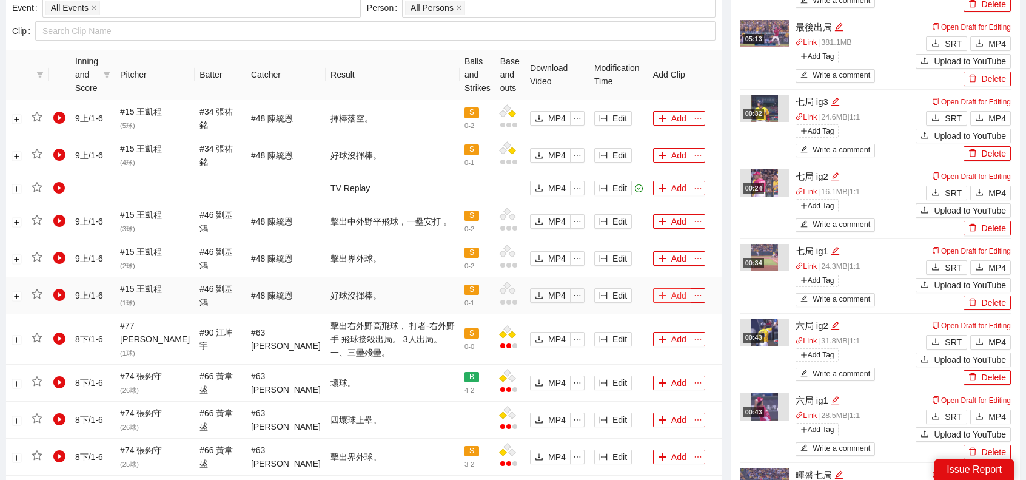
click at [672, 291] on button "Add" at bounding box center [672, 295] width 38 height 15
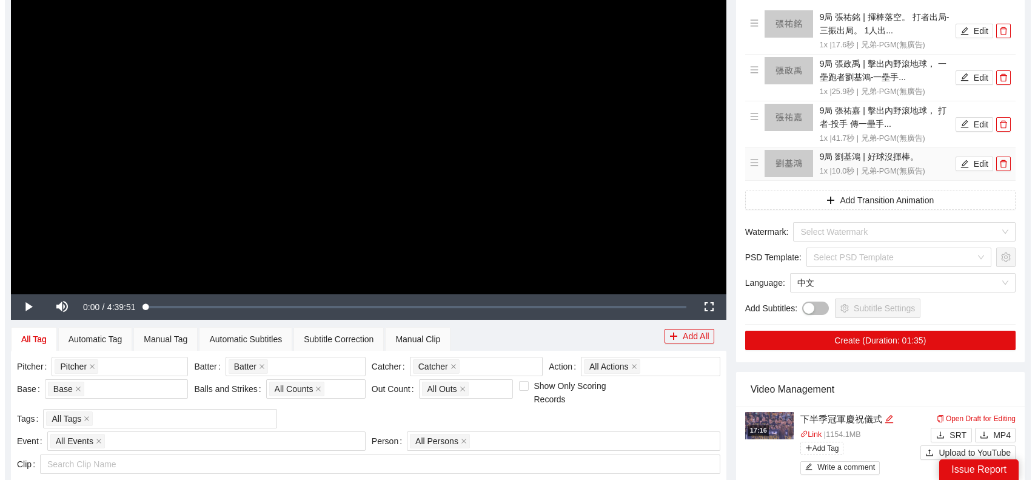
scroll to position [38, 0]
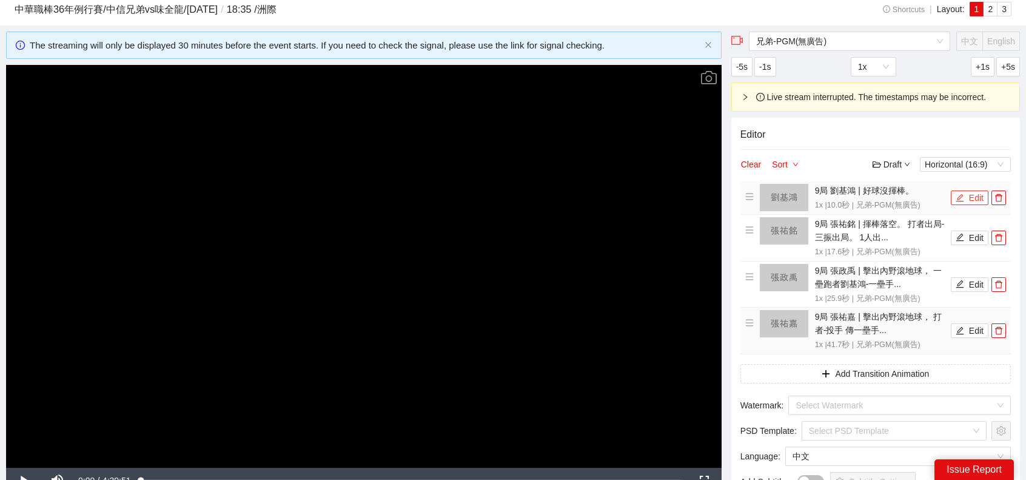
click at [967, 196] on button "Edit" at bounding box center [970, 197] width 38 height 15
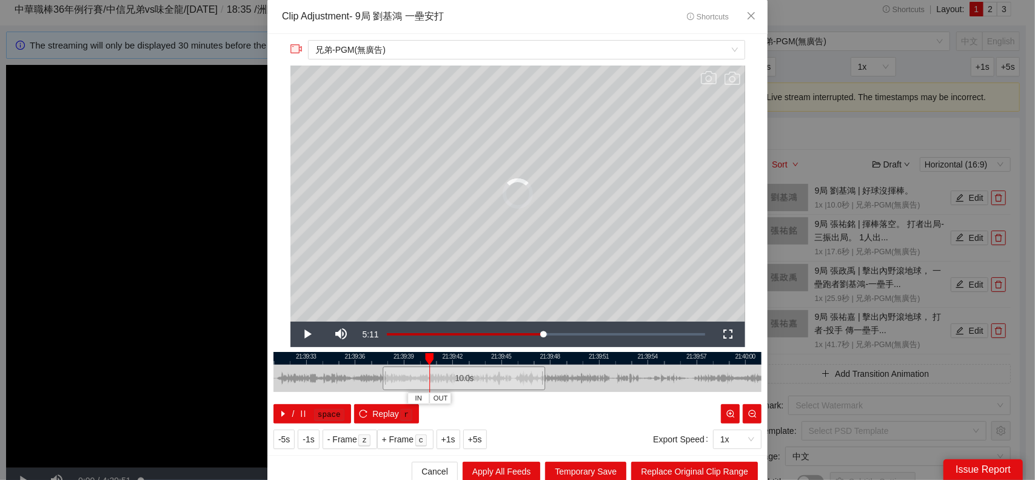
drag, startPoint x: 509, startPoint y: 377, endPoint x: 428, endPoint y: 374, distance: 81.3
click at [383, 377] on div "10.0 s" at bounding box center [464, 378] width 163 height 24
drag, startPoint x: 548, startPoint y: 377, endPoint x: 705, endPoint y: 375, distance: 156.5
click at [714, 375] on div at bounding box center [576, 378] width 488 height 27
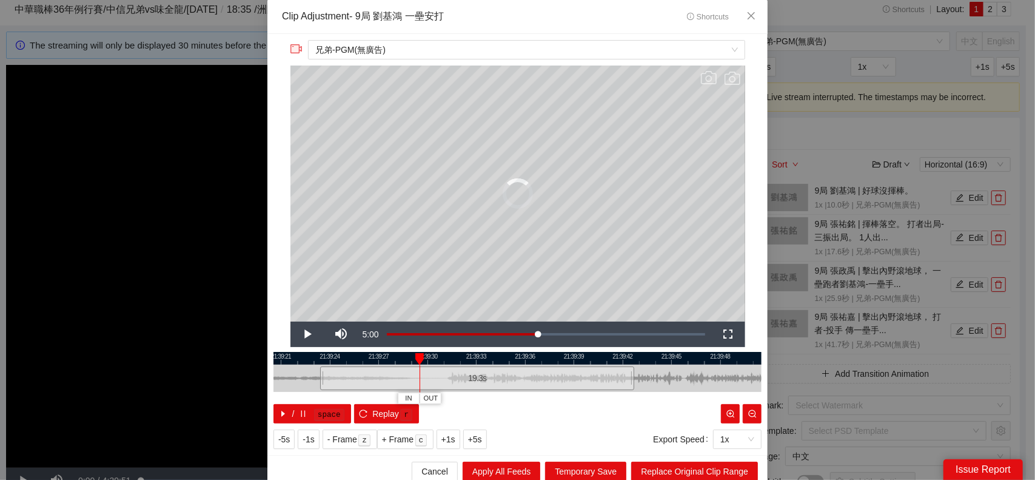
drag, startPoint x: 469, startPoint y: 376, endPoint x: 318, endPoint y: 378, distance: 151.6
click at [318, 378] on div at bounding box center [321, 378] width 7 height 27
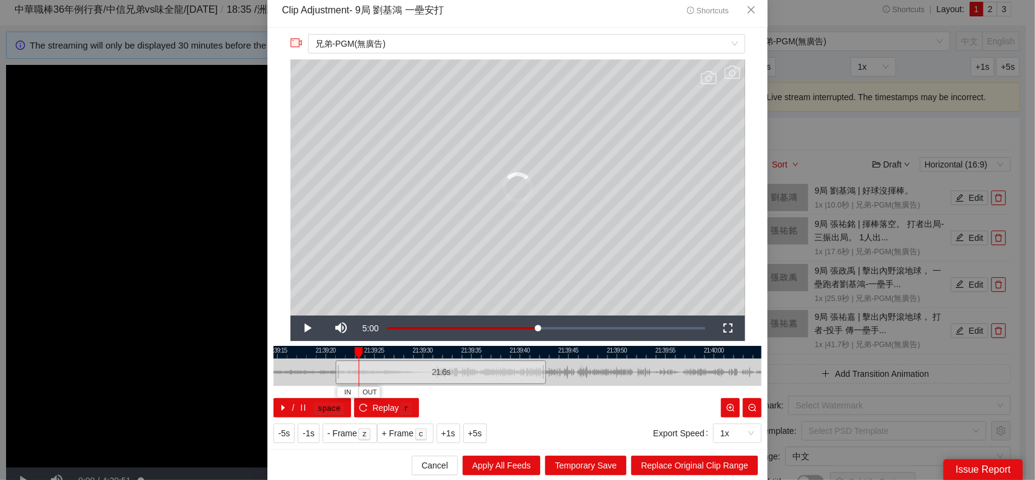
drag, startPoint x: 329, startPoint y: 368, endPoint x: 323, endPoint y: 367, distance: 6.1
click at [329, 368] on div at bounding box center [332, 371] width 7 height 27
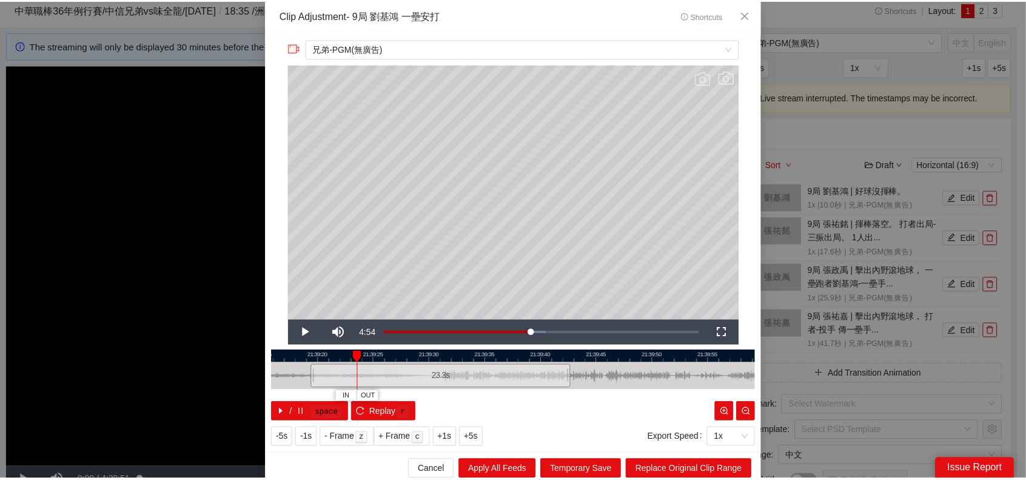
scroll to position [0, 0]
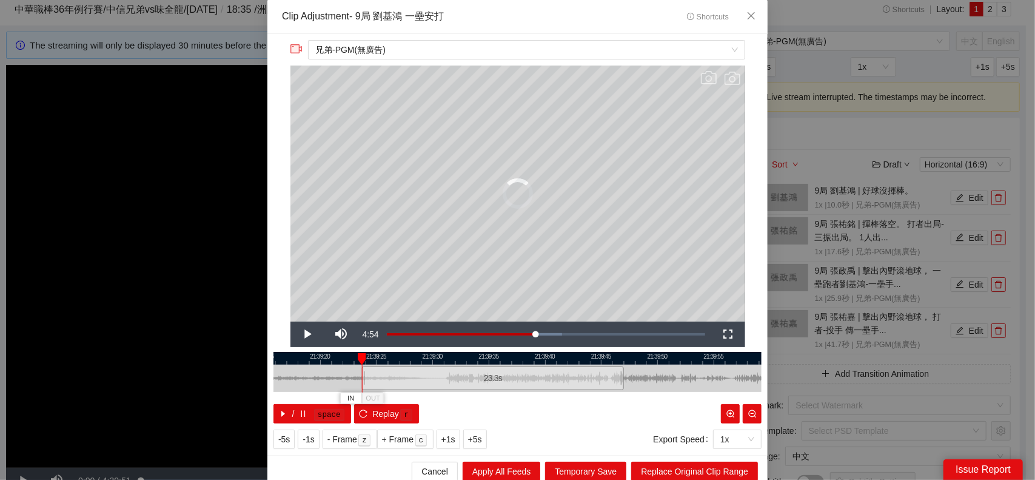
drag, startPoint x: 369, startPoint y: 378, endPoint x: 415, endPoint y: 383, distance: 47.0
click at [415, 383] on div "23.3 s" at bounding box center [493, 378] width 262 height 24
drag, startPoint x: 654, startPoint y: 374, endPoint x: 631, endPoint y: 380, distance: 23.8
click at [632, 380] on div at bounding box center [514, 378] width 488 height 27
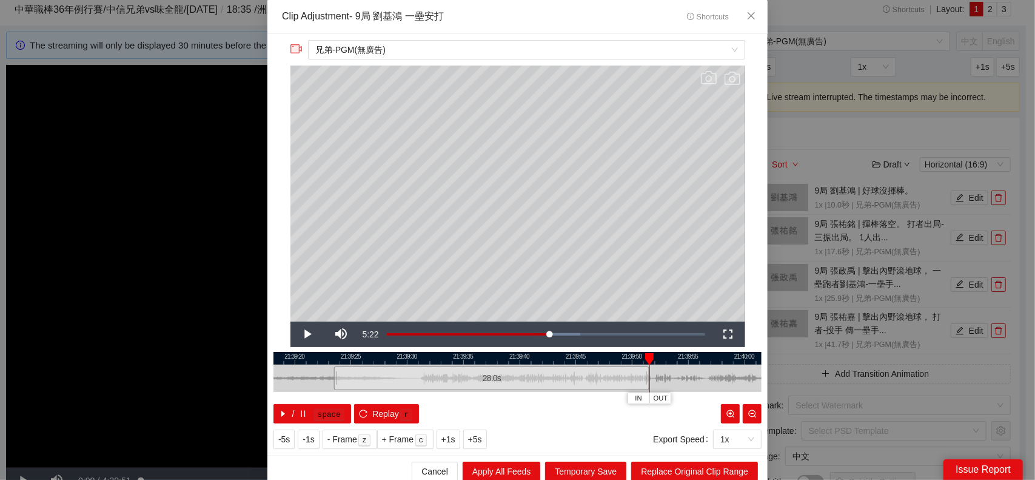
drag, startPoint x: 592, startPoint y: 377, endPoint x: 645, endPoint y: 386, distance: 54.2
click at [645, 386] on div at bounding box center [647, 378] width 7 height 27
click at [687, 475] on span "Replace Original Clip Range" at bounding box center [694, 471] width 107 height 13
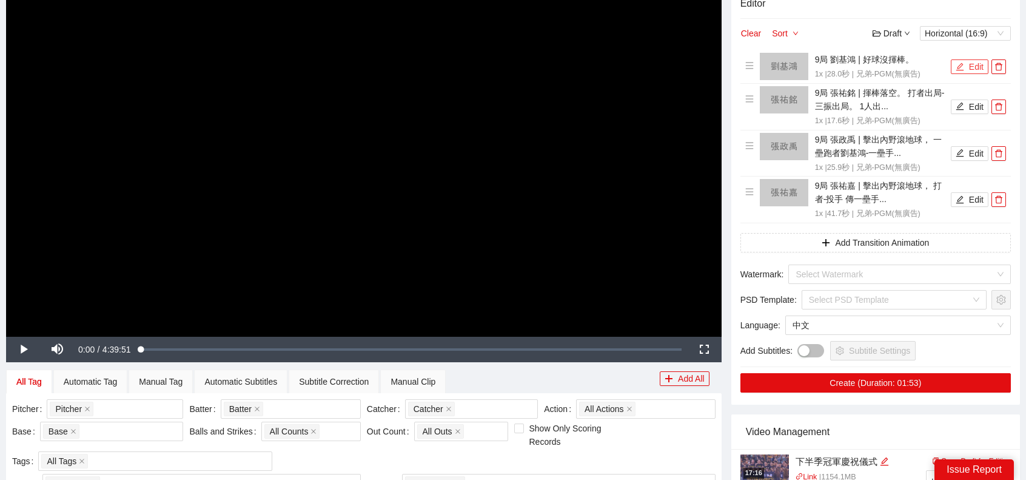
scroll to position [280, 0]
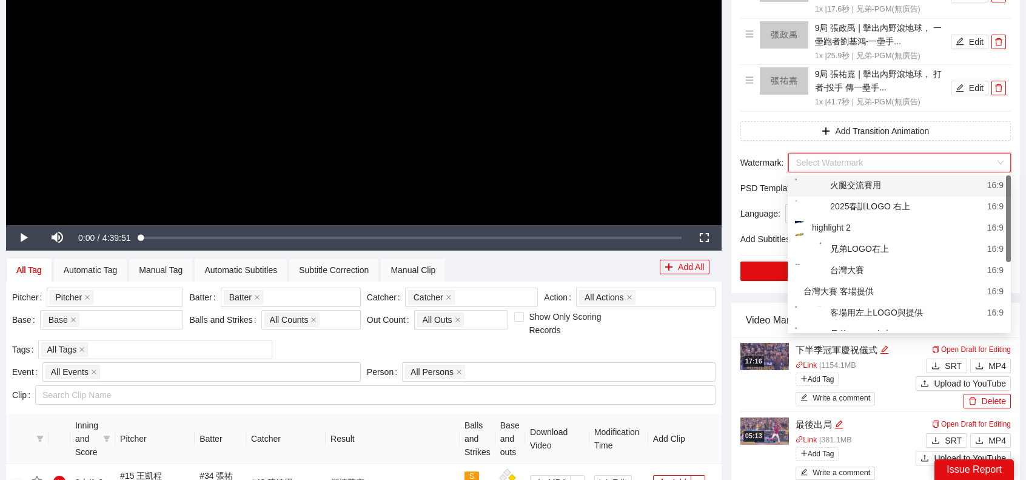
click at [864, 160] on input "search" at bounding box center [896, 162] width 200 height 18
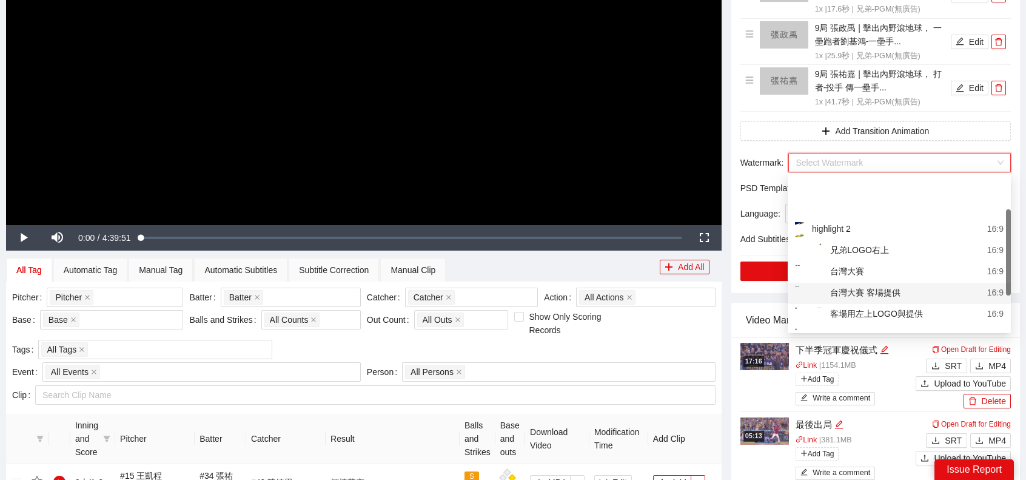
scroll to position [61, 0]
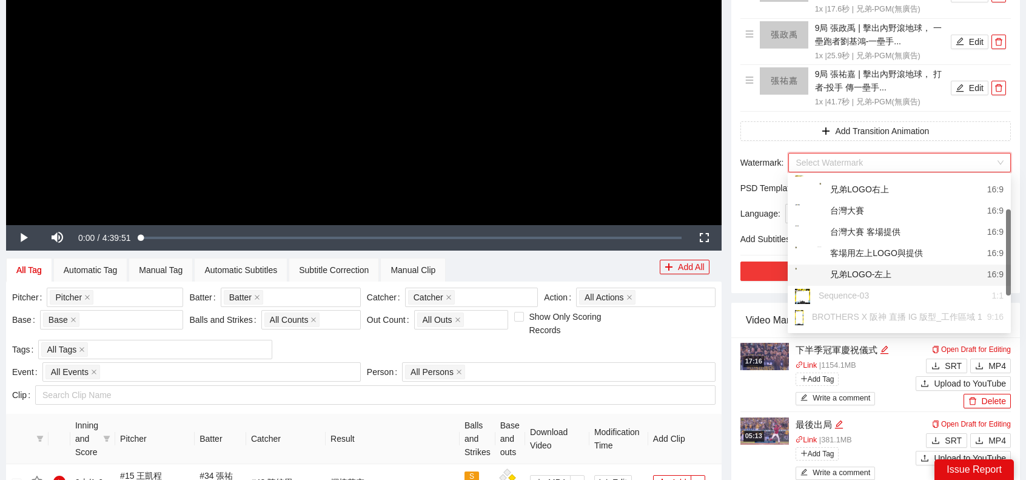
click at [884, 275] on button "Create (Duration: 01:53)" at bounding box center [876, 270] width 270 height 19
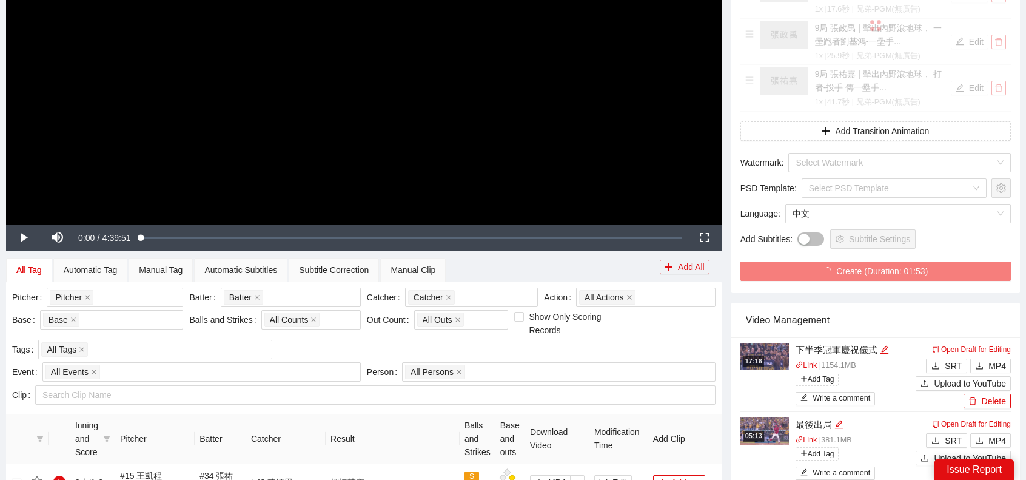
click at [875, 274] on button "Create (Duration: 01:53)" at bounding box center [876, 270] width 270 height 19
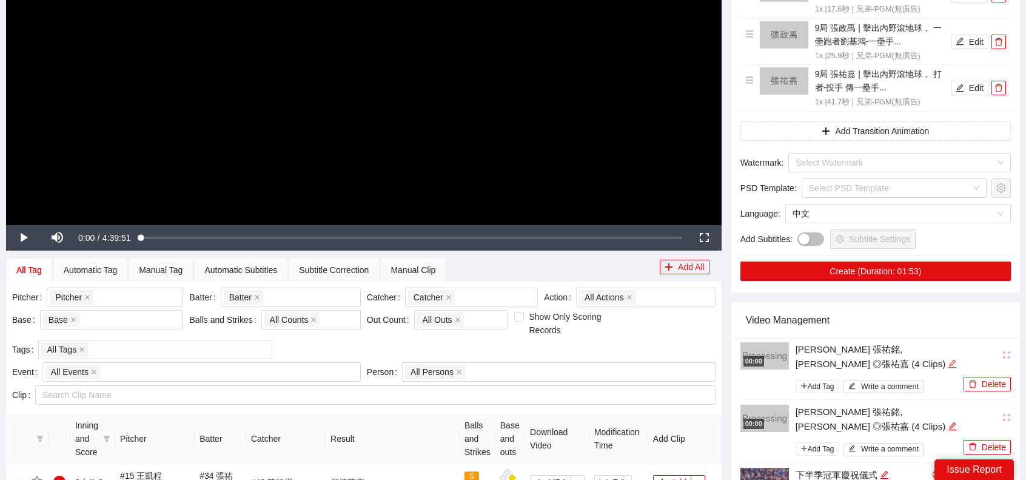
click at [949, 361] on icon "edit" at bounding box center [953, 364] width 8 height 8
type textarea "*"
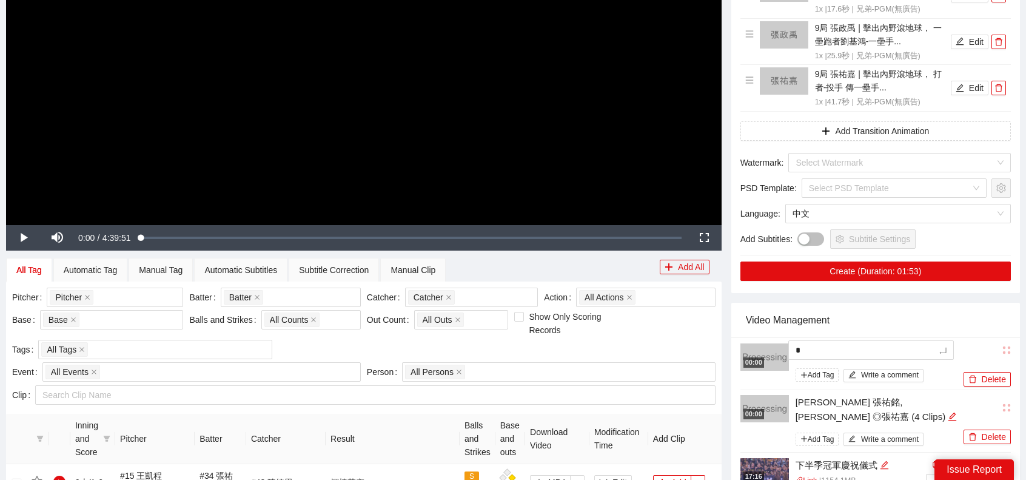
type textarea "**"
type textarea "*"
type textarea "**"
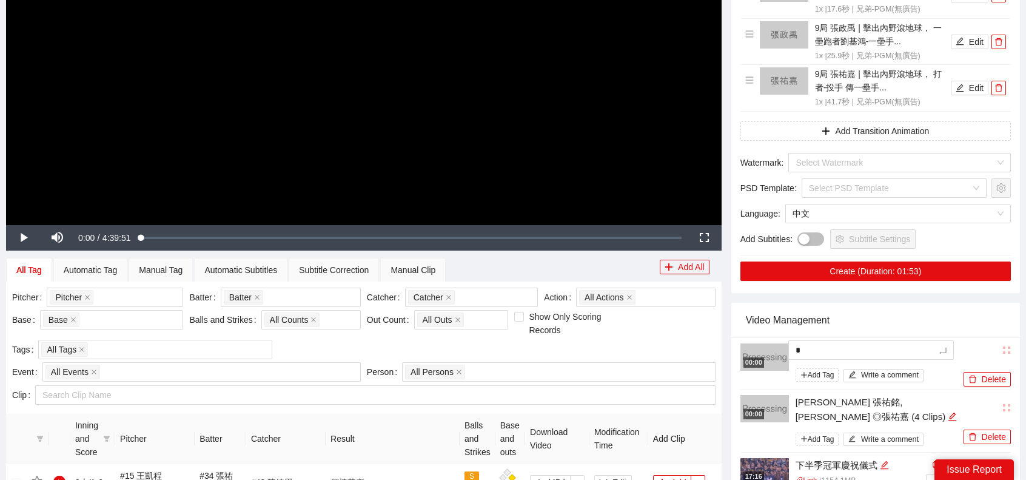
type textarea "**"
type textarea "*"
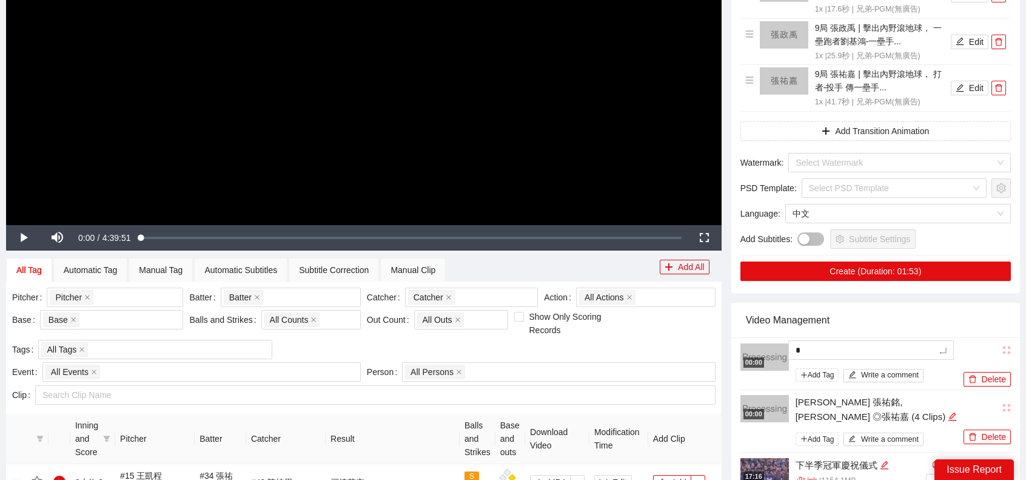
type textarea "**"
type textarea "*"
type textarea "**"
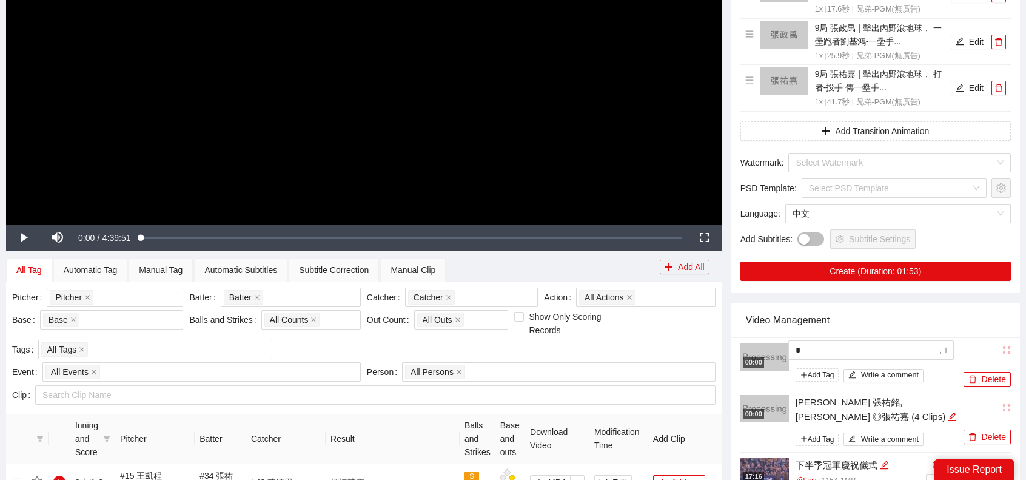
type textarea "**"
type textarea "***"
type textarea "**"
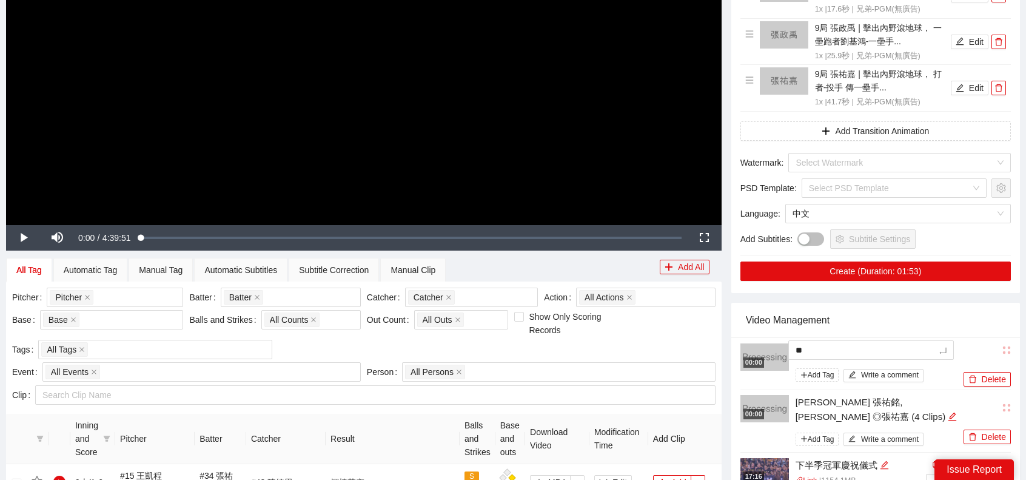
type textarea "**"
click at [861, 323] on div "Video Management" at bounding box center [876, 320] width 260 height 35
